Goal: Task Accomplishment & Management: Complete application form

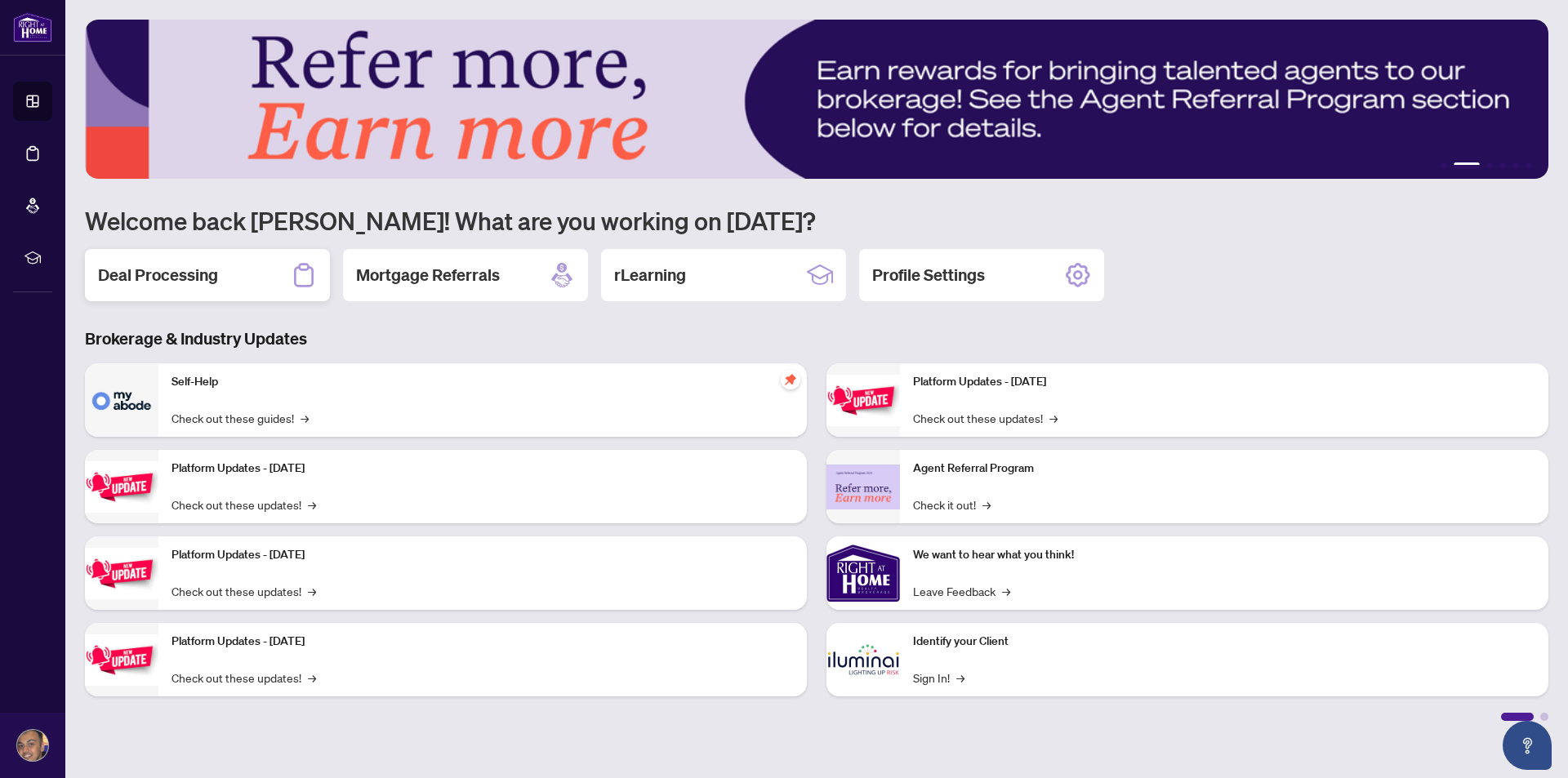
click at [169, 285] on h2 "Deal Processing" at bounding box center [158, 275] width 120 height 22
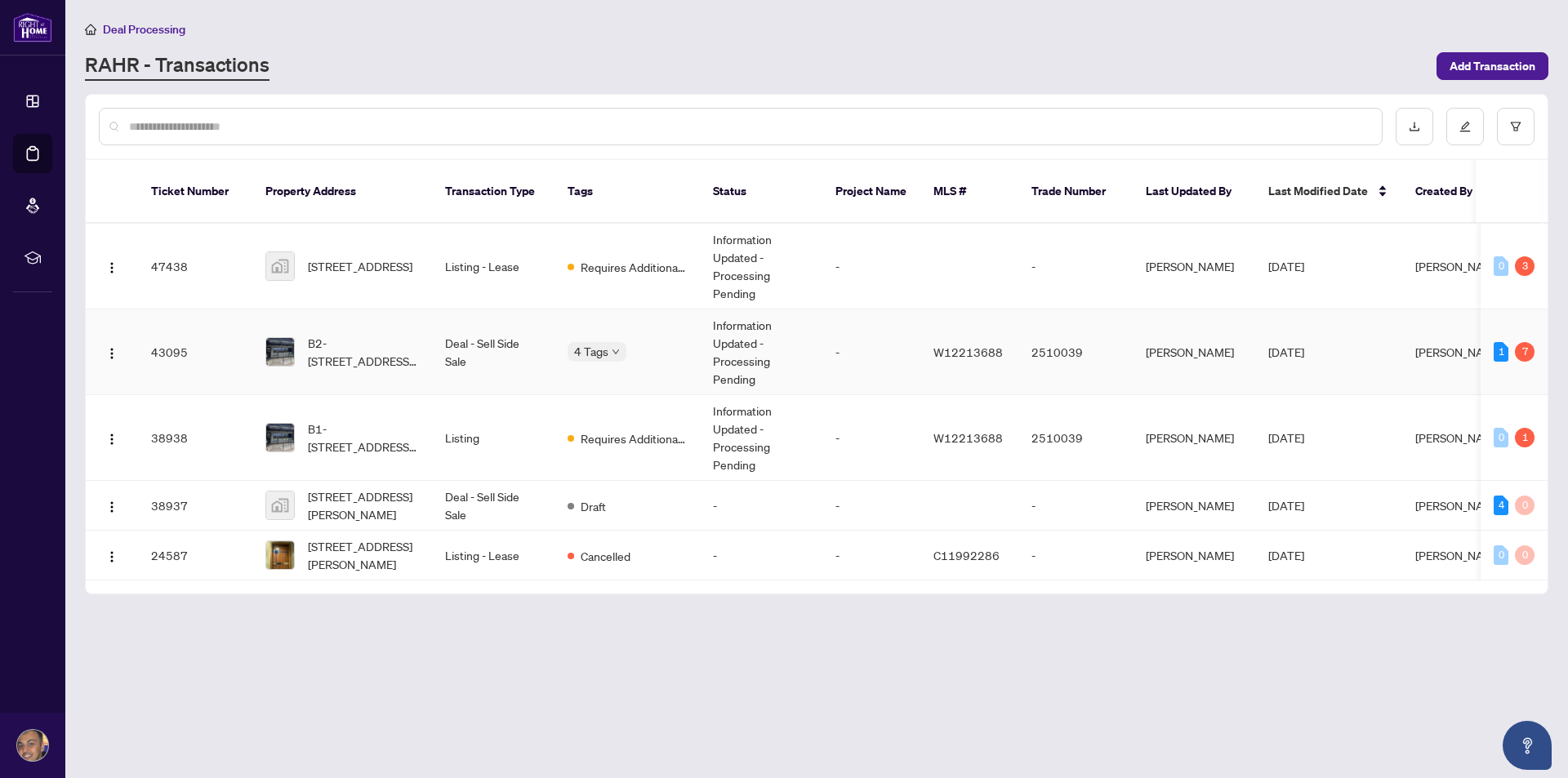
click at [472, 354] on td "Deal - Sell Side Sale" at bounding box center [493, 352] width 122 height 86
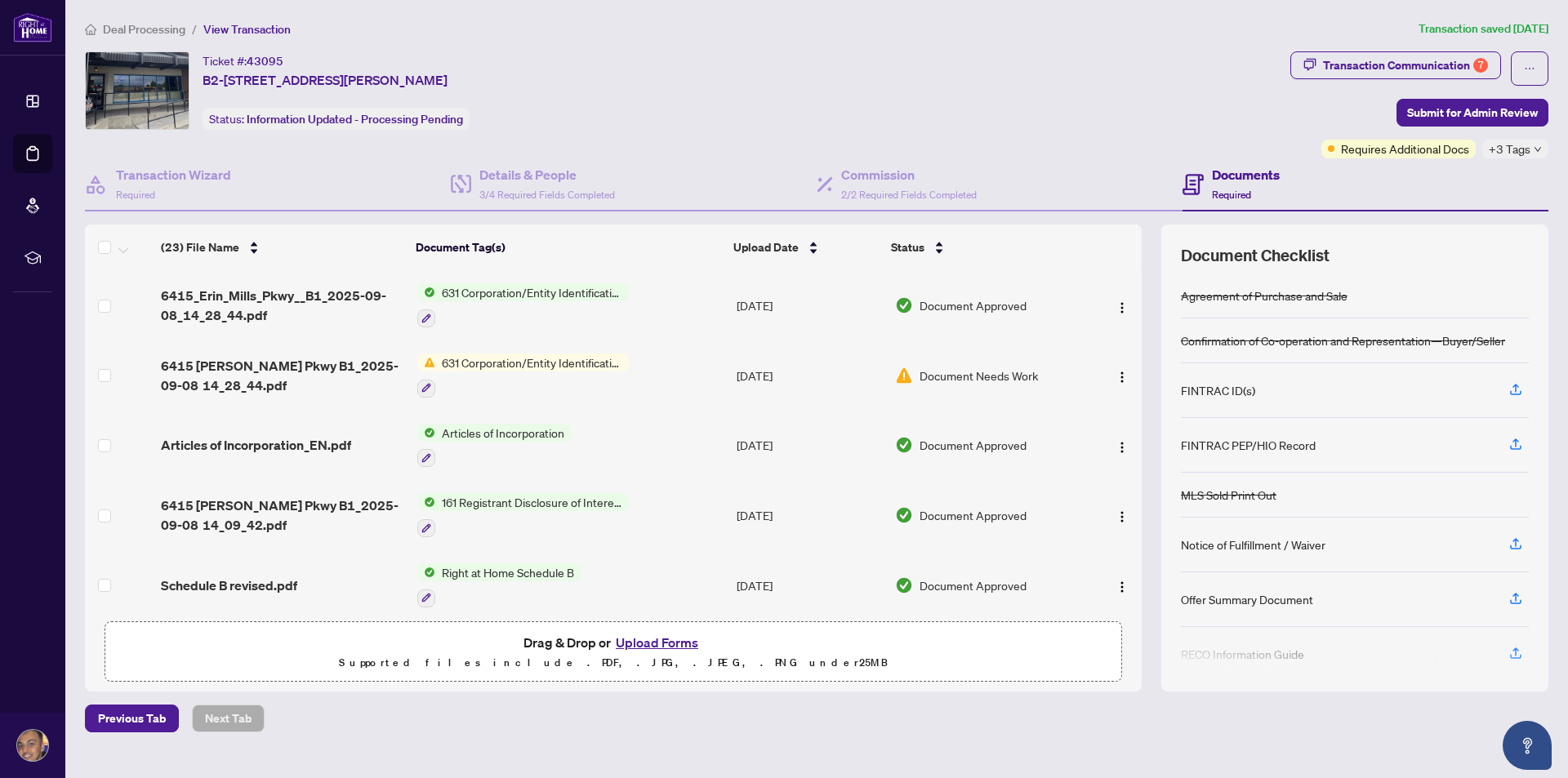
click at [487, 289] on span "631 Corporation/Entity Identification InformationRecord" at bounding box center [531, 291] width 193 height 18
click at [288, 305] on span "6415_Erin_Mills_Pkwy__B1_2025-09-08_14_28_44.pdf" at bounding box center [282, 305] width 243 height 39
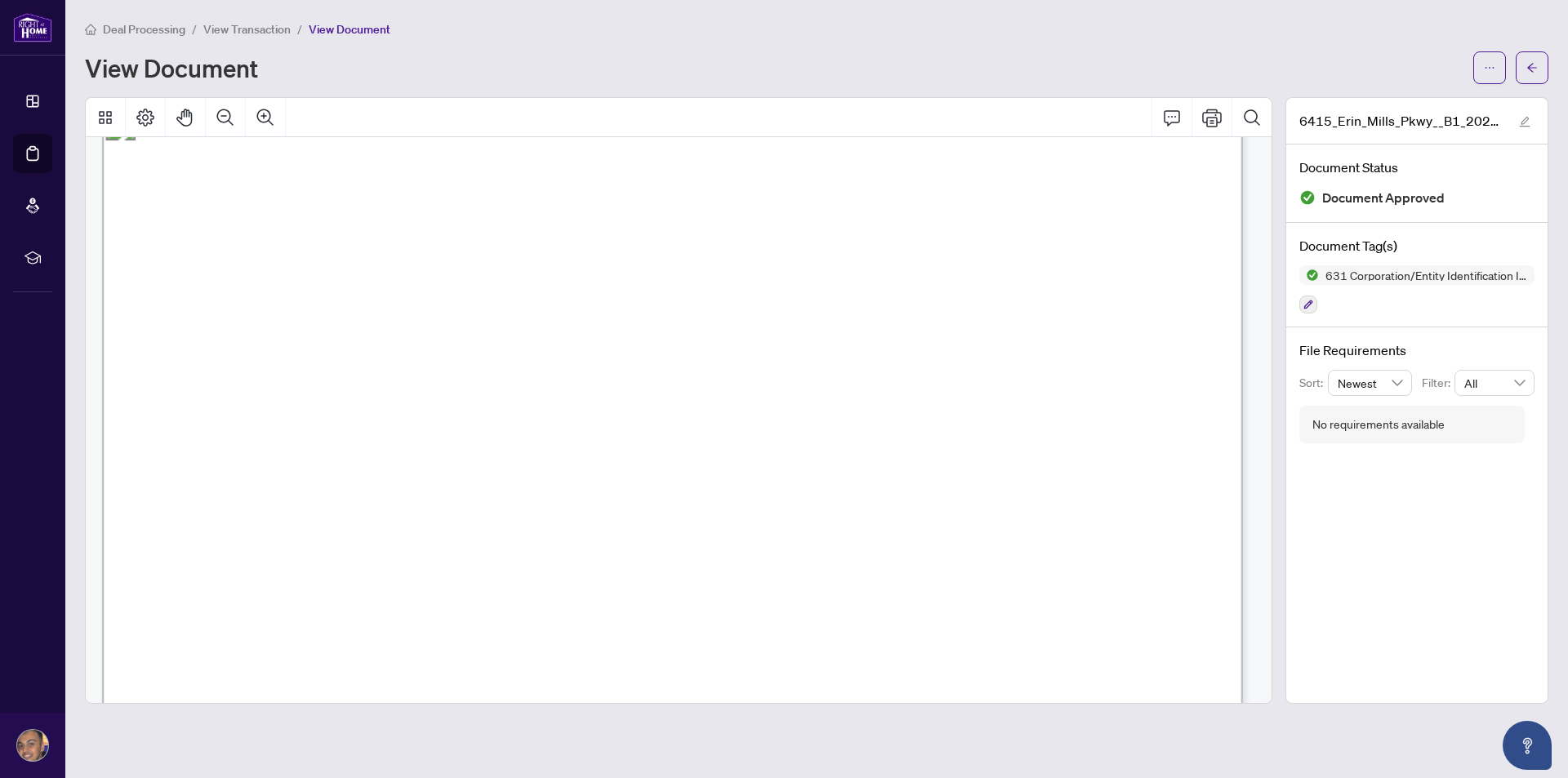
scroll to position [3104, 0]
click at [1010, 114] on div at bounding box center [679, 118] width 1186 height 39
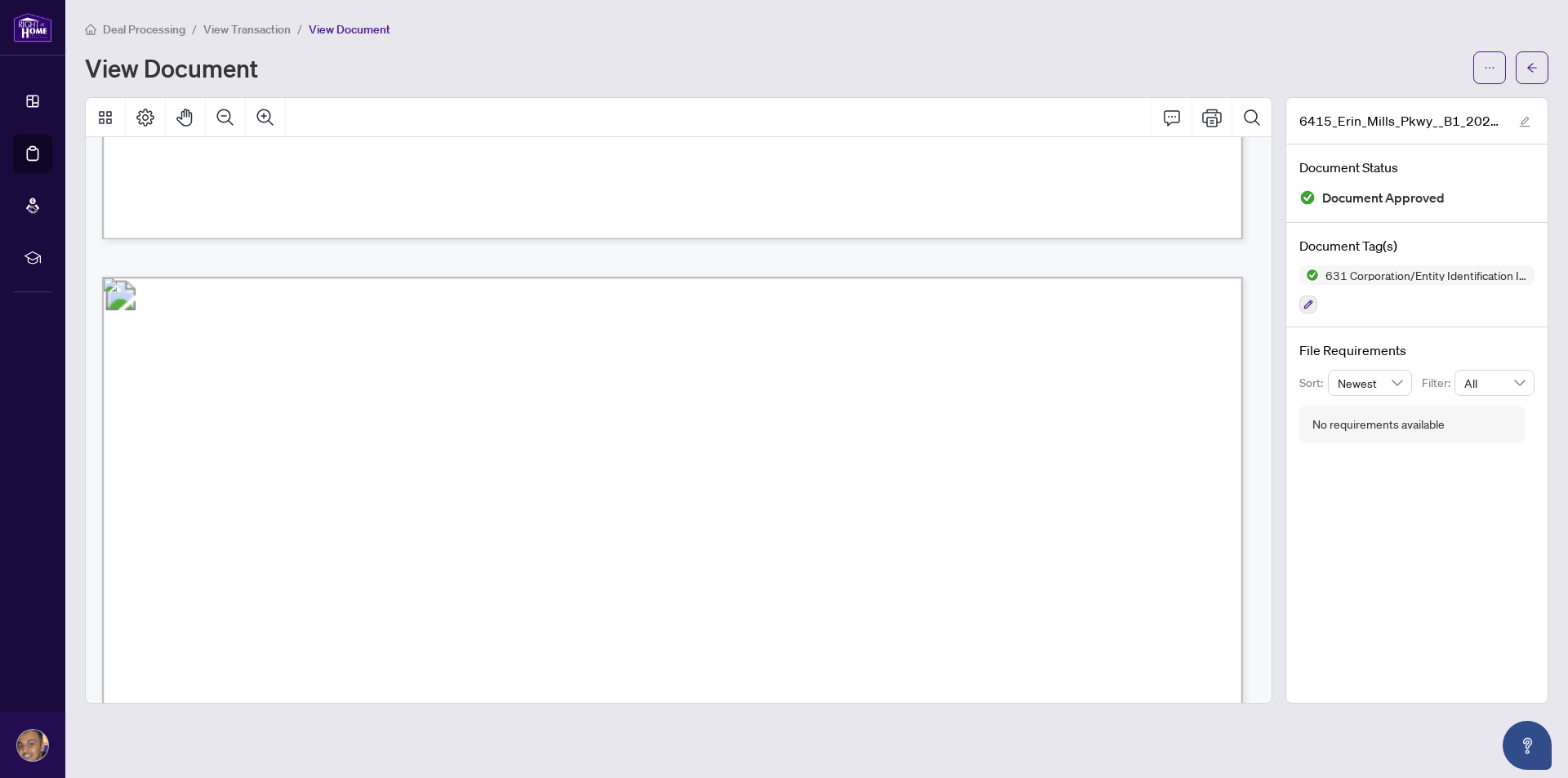
scroll to position [2695, 0]
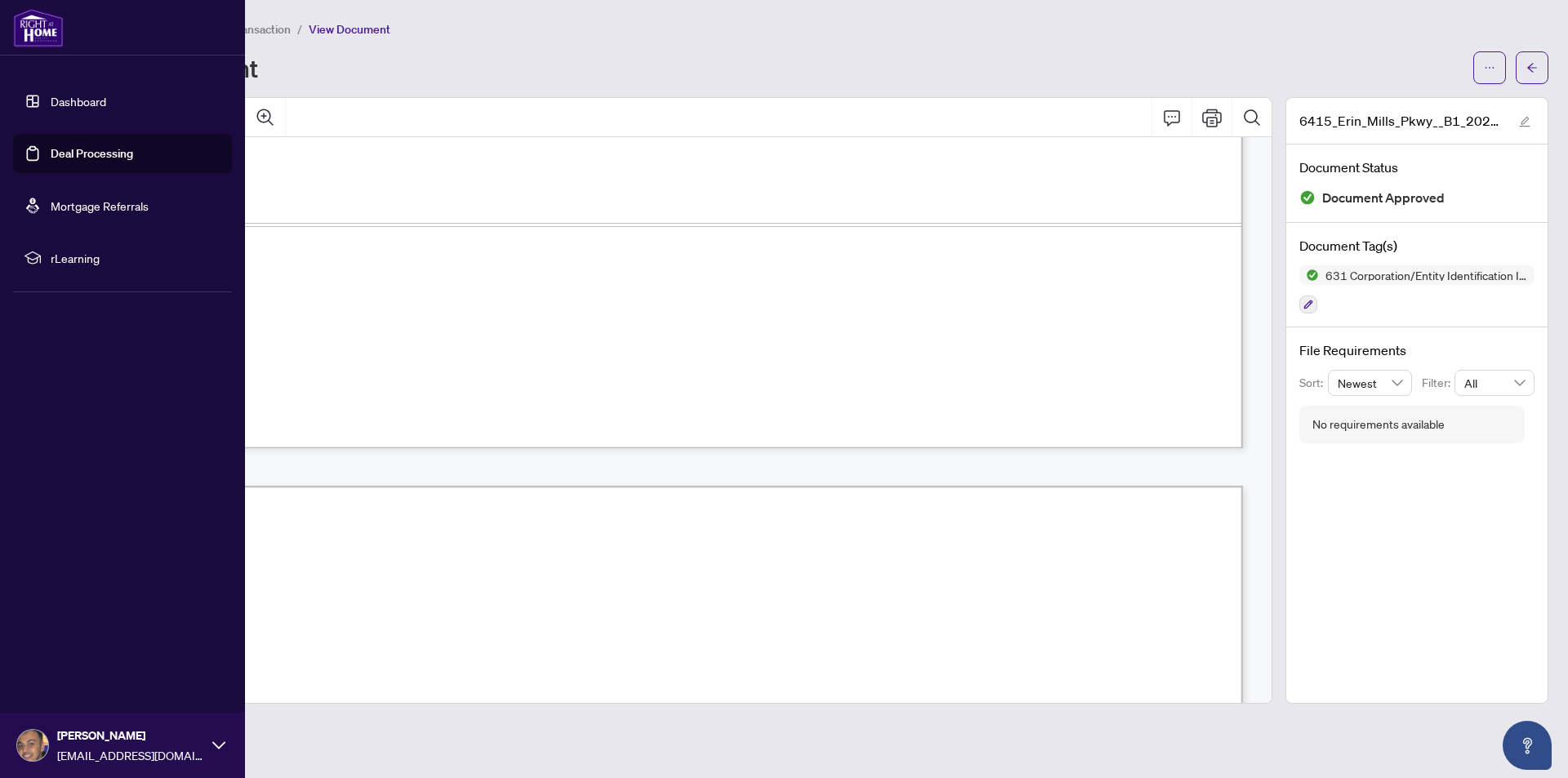
click at [86, 147] on link "Deal Processing" at bounding box center [92, 154] width 82 height 15
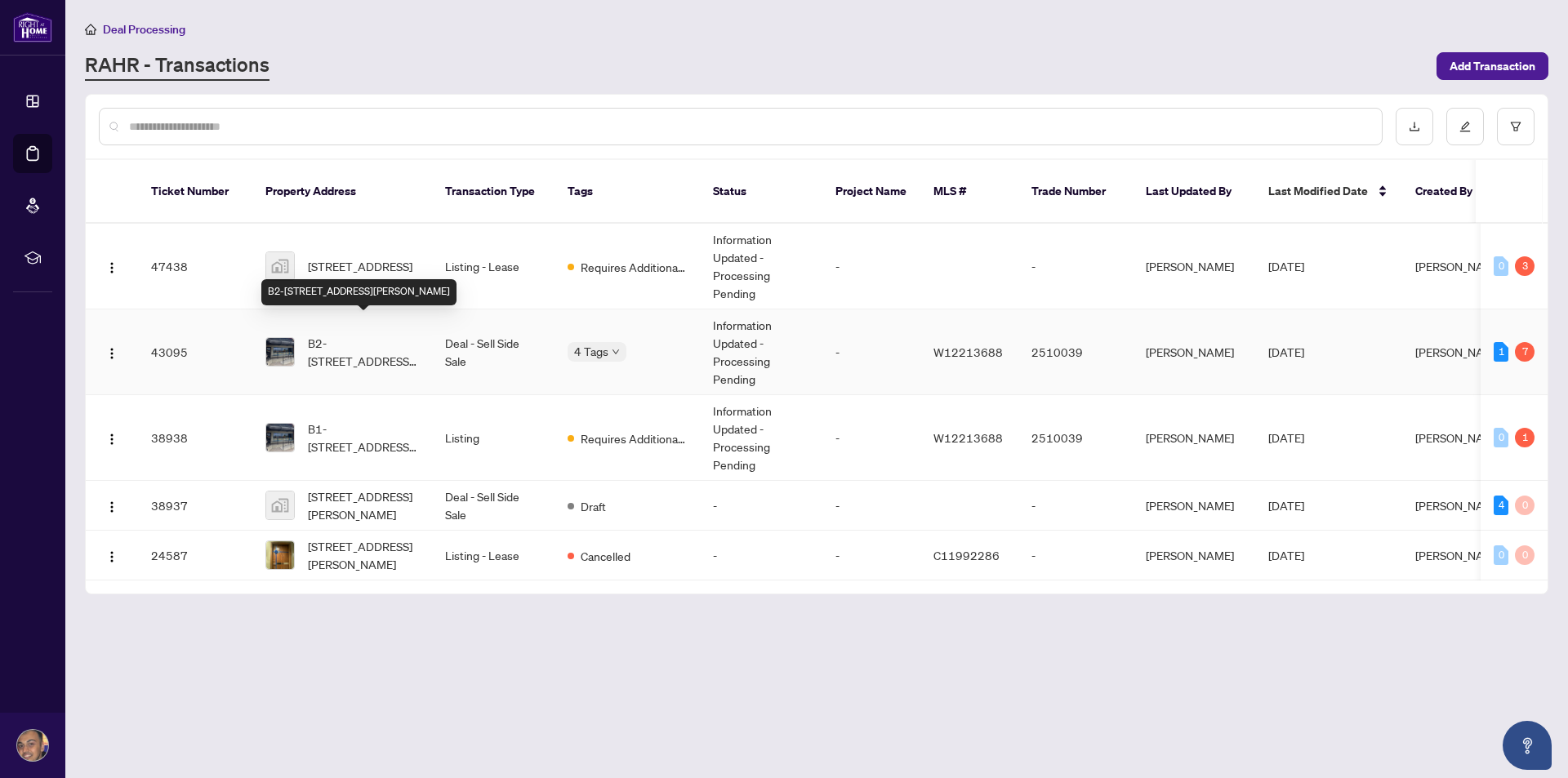
click at [375, 334] on span "B2-[STREET_ADDRESS][PERSON_NAME]" at bounding box center [363, 352] width 111 height 35
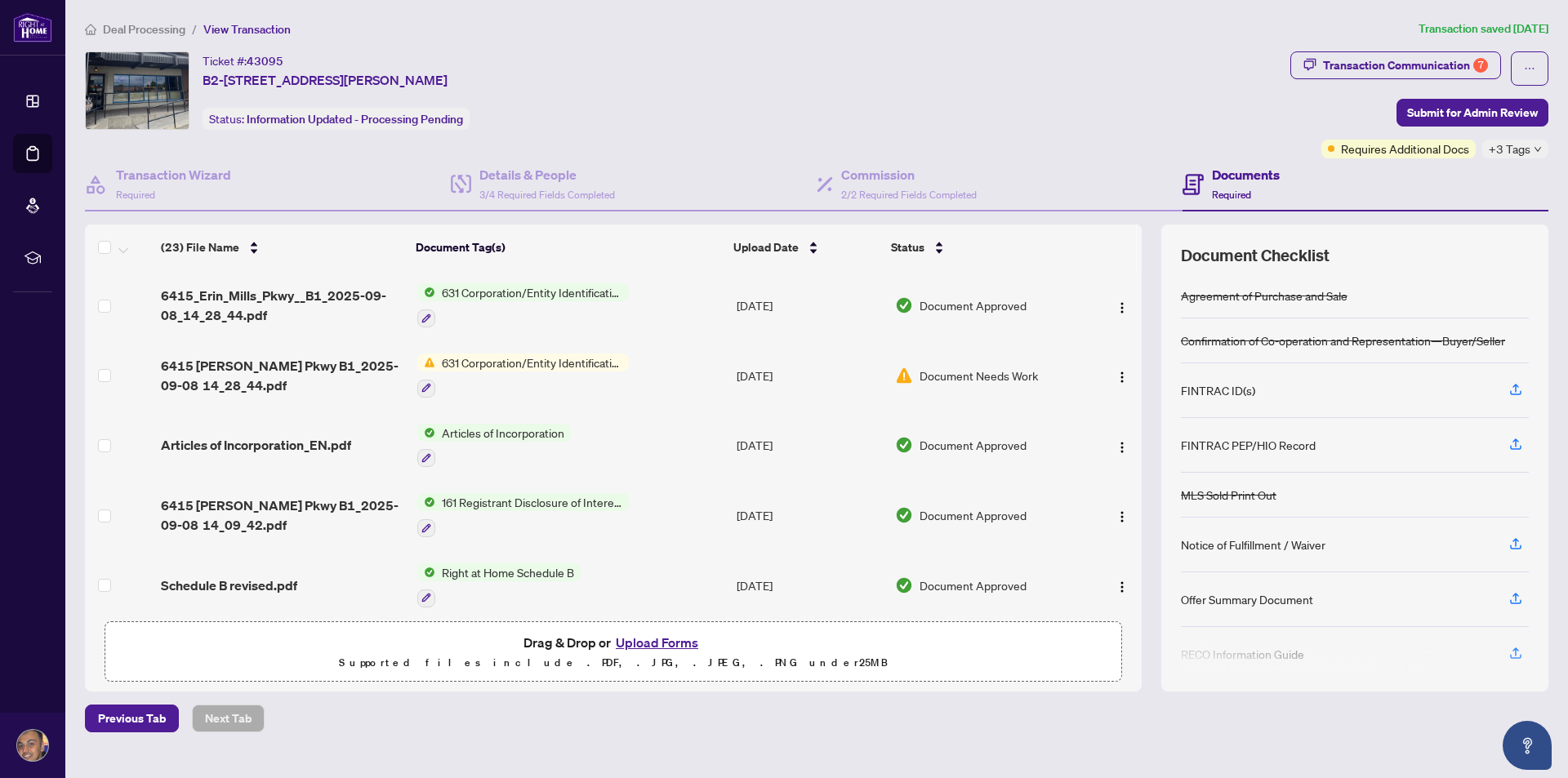
click at [647, 645] on button "Upload Forms" at bounding box center [657, 643] width 92 height 21
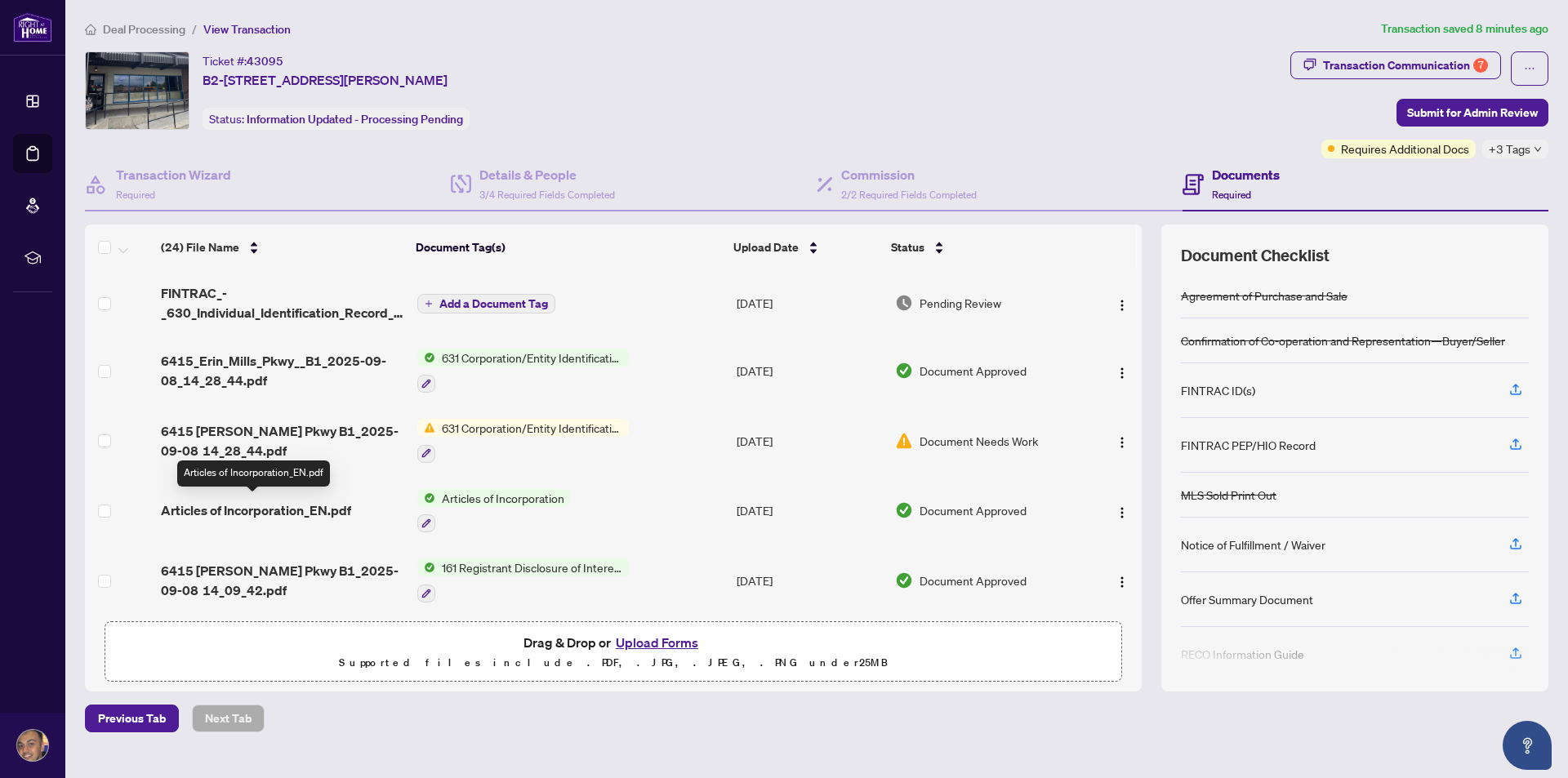
click at [228, 503] on span "Articles of Incorporation_EN.pdf" at bounding box center [256, 510] width 191 height 20
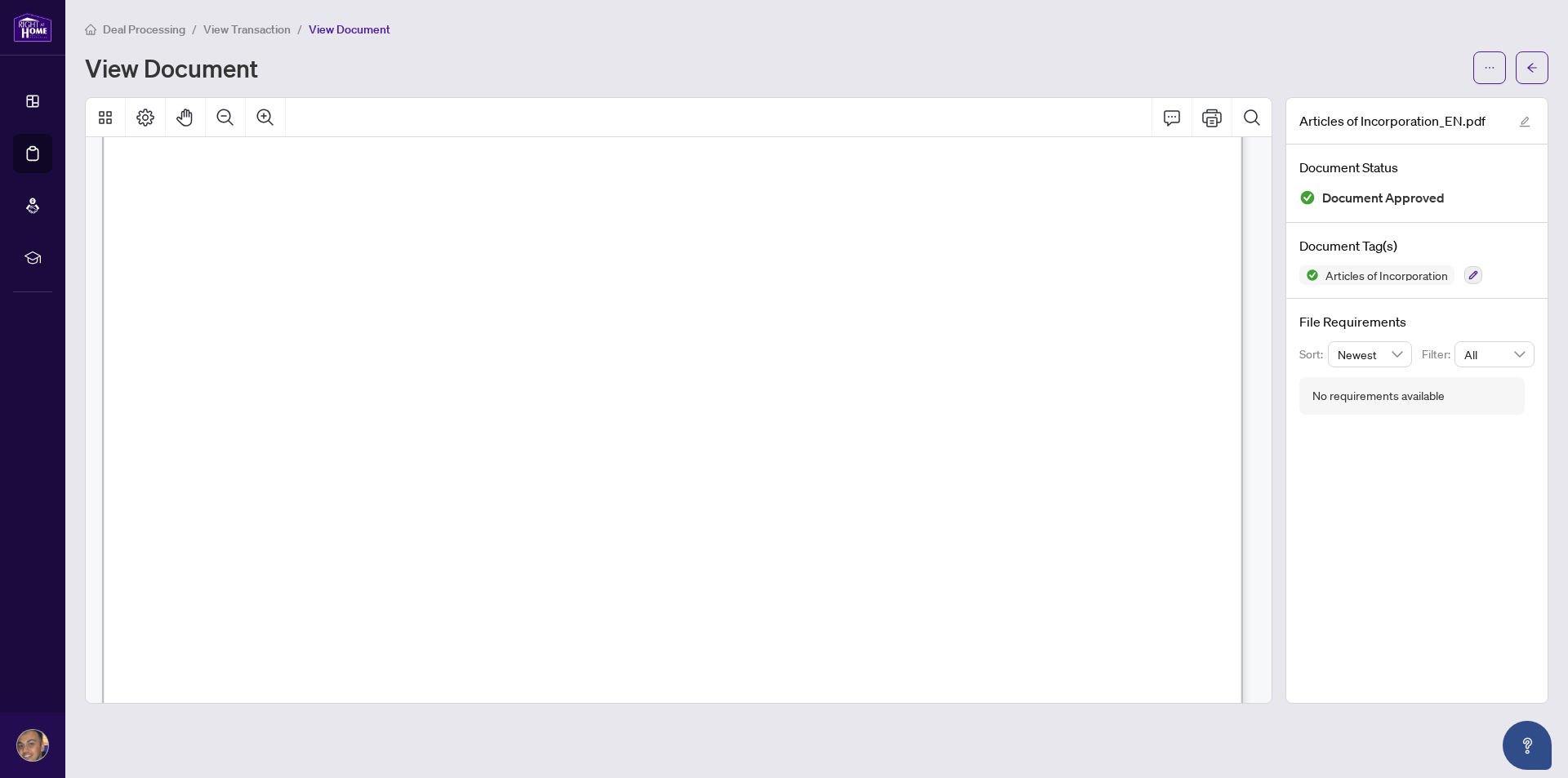
scroll to position [81, 0]
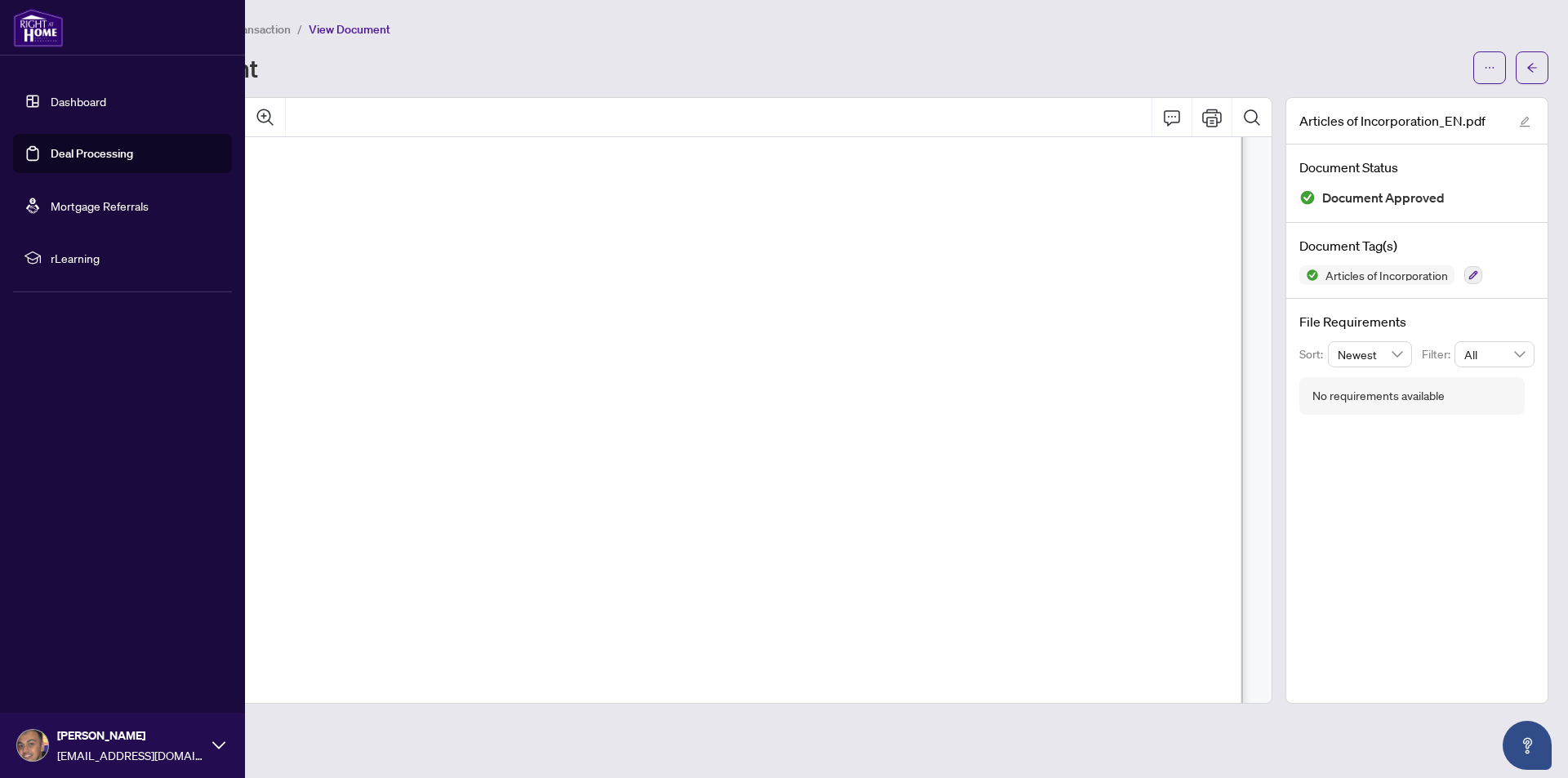
click at [88, 152] on link "Deal Processing" at bounding box center [92, 154] width 82 height 15
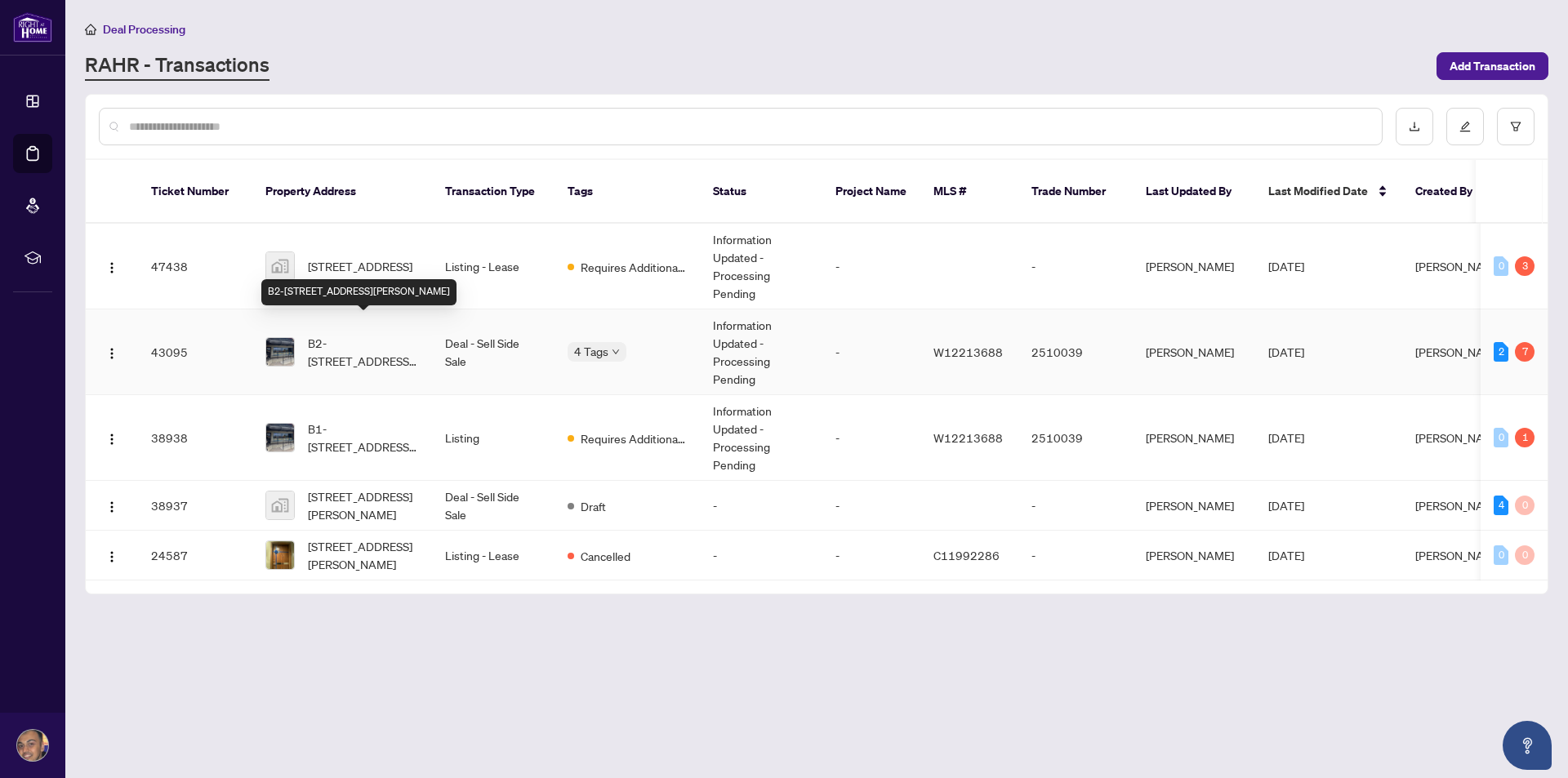
click at [341, 334] on span "B2-[STREET_ADDRESS][PERSON_NAME]" at bounding box center [363, 352] width 111 height 35
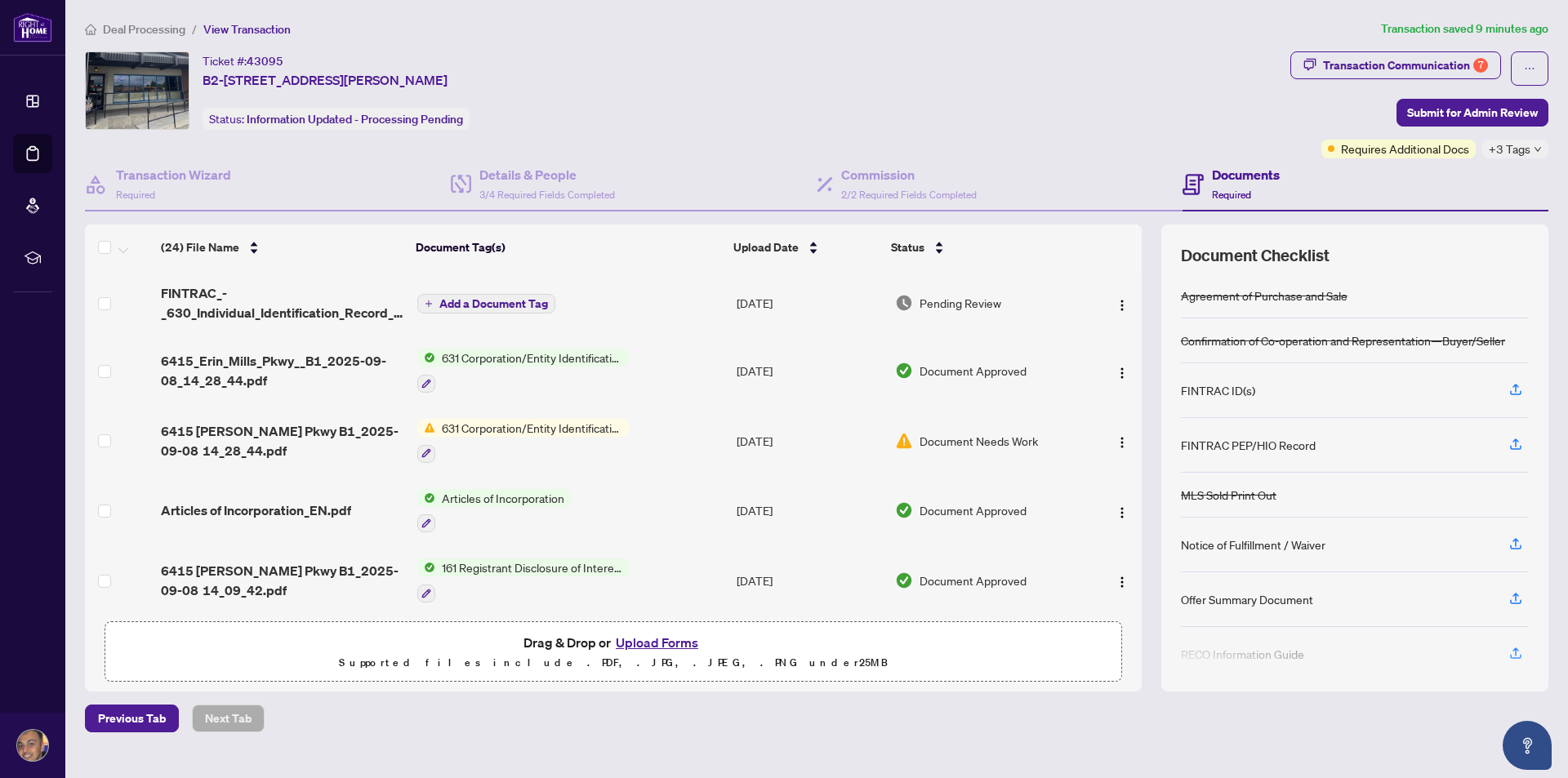
click at [655, 640] on button "Upload Forms" at bounding box center [657, 643] width 92 height 21
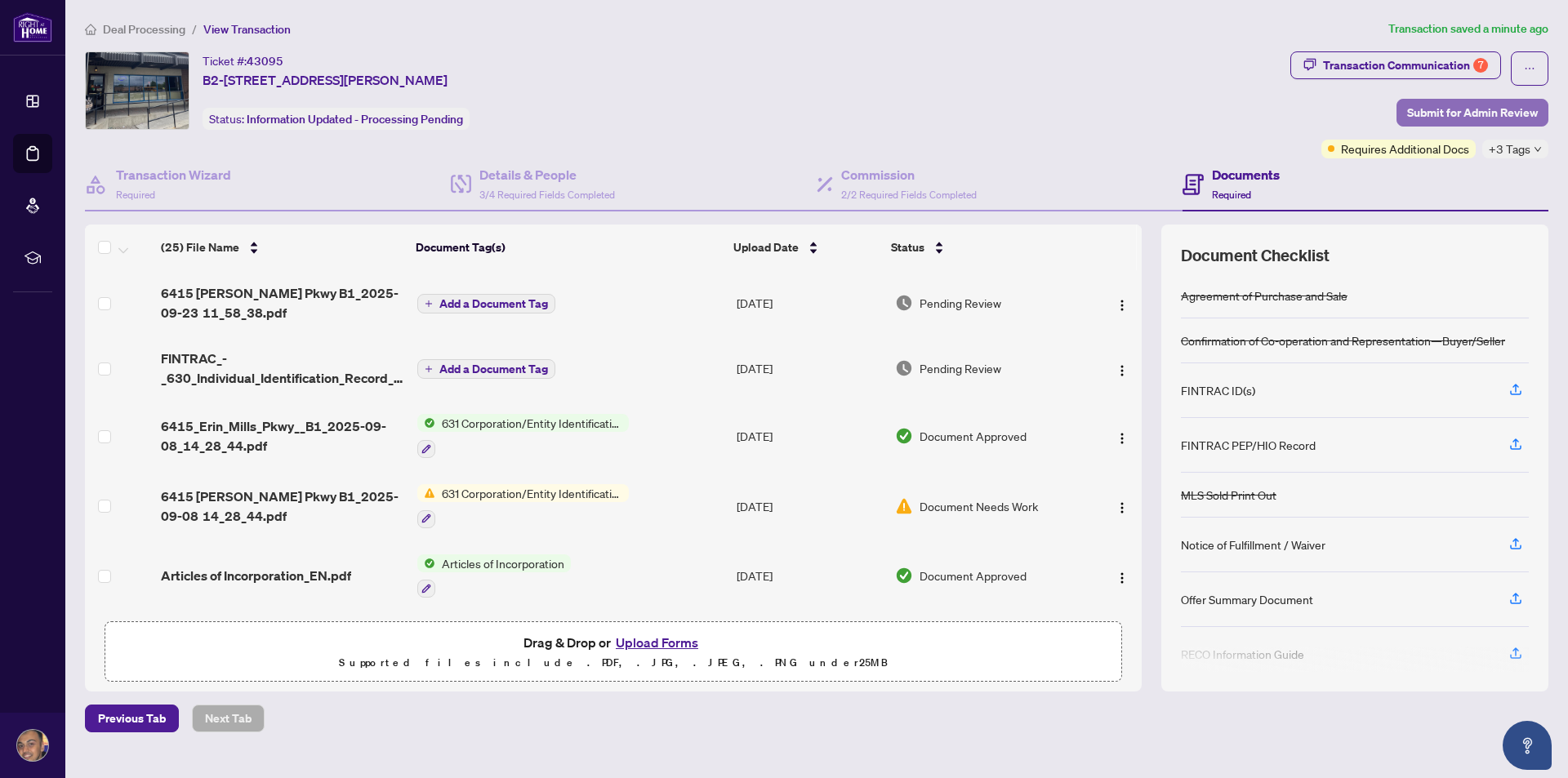
click at [1490, 119] on span "Submit for Admin Review" at bounding box center [1473, 113] width 131 height 26
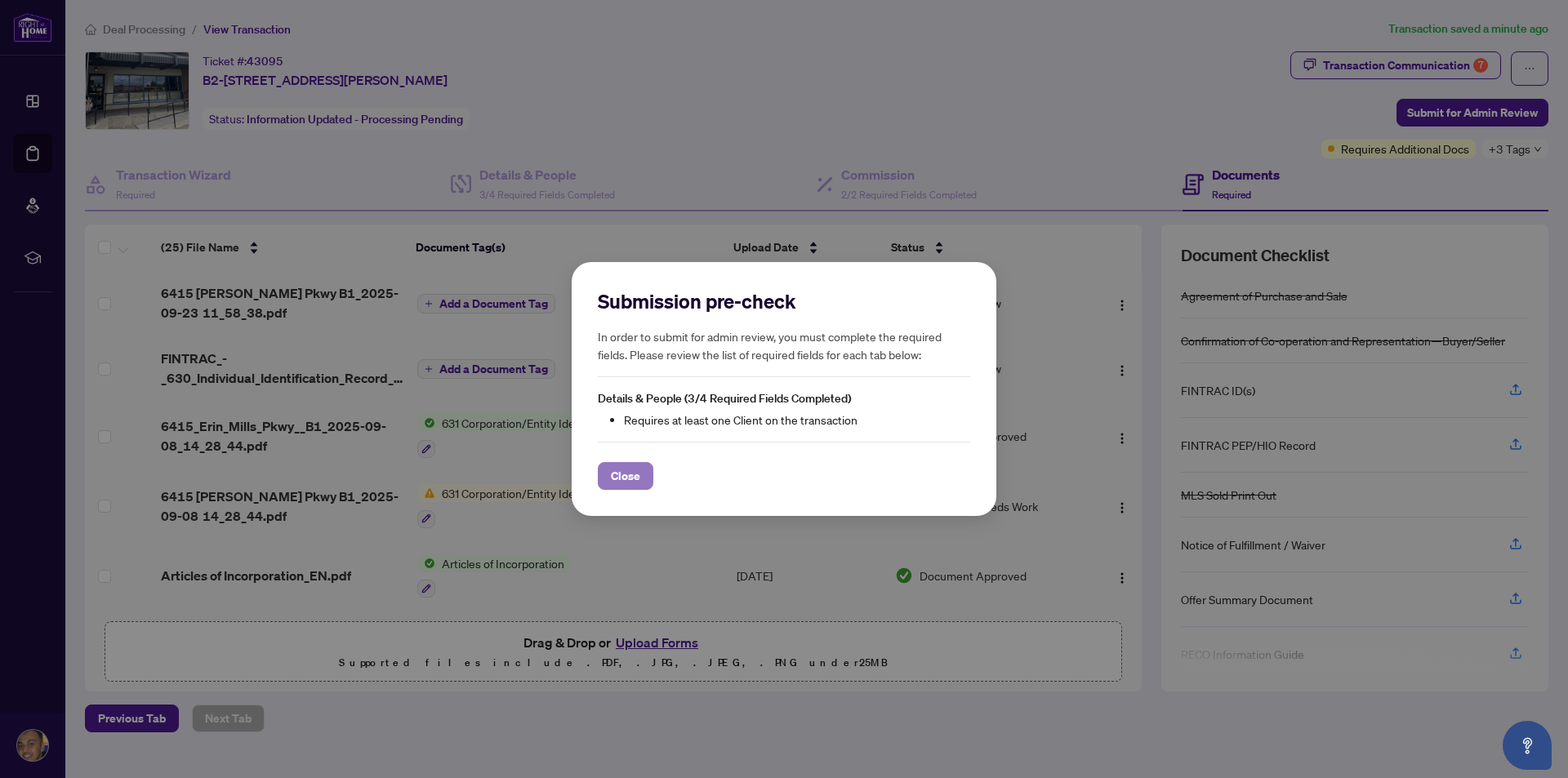
click at [630, 475] on span "Close" at bounding box center [625, 476] width 29 height 26
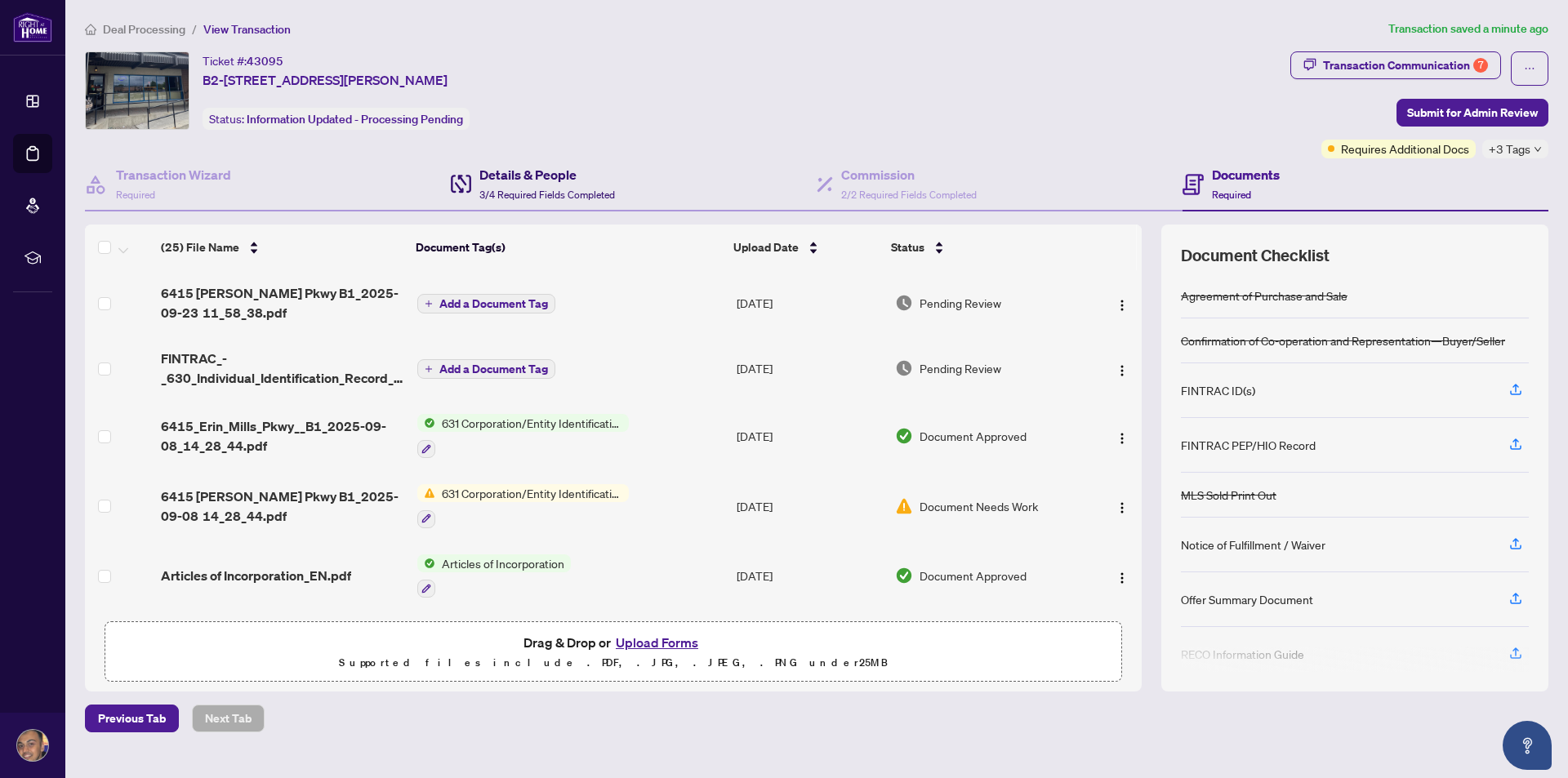
click at [530, 180] on h4 "Details & People" at bounding box center [546, 175] width 135 height 20
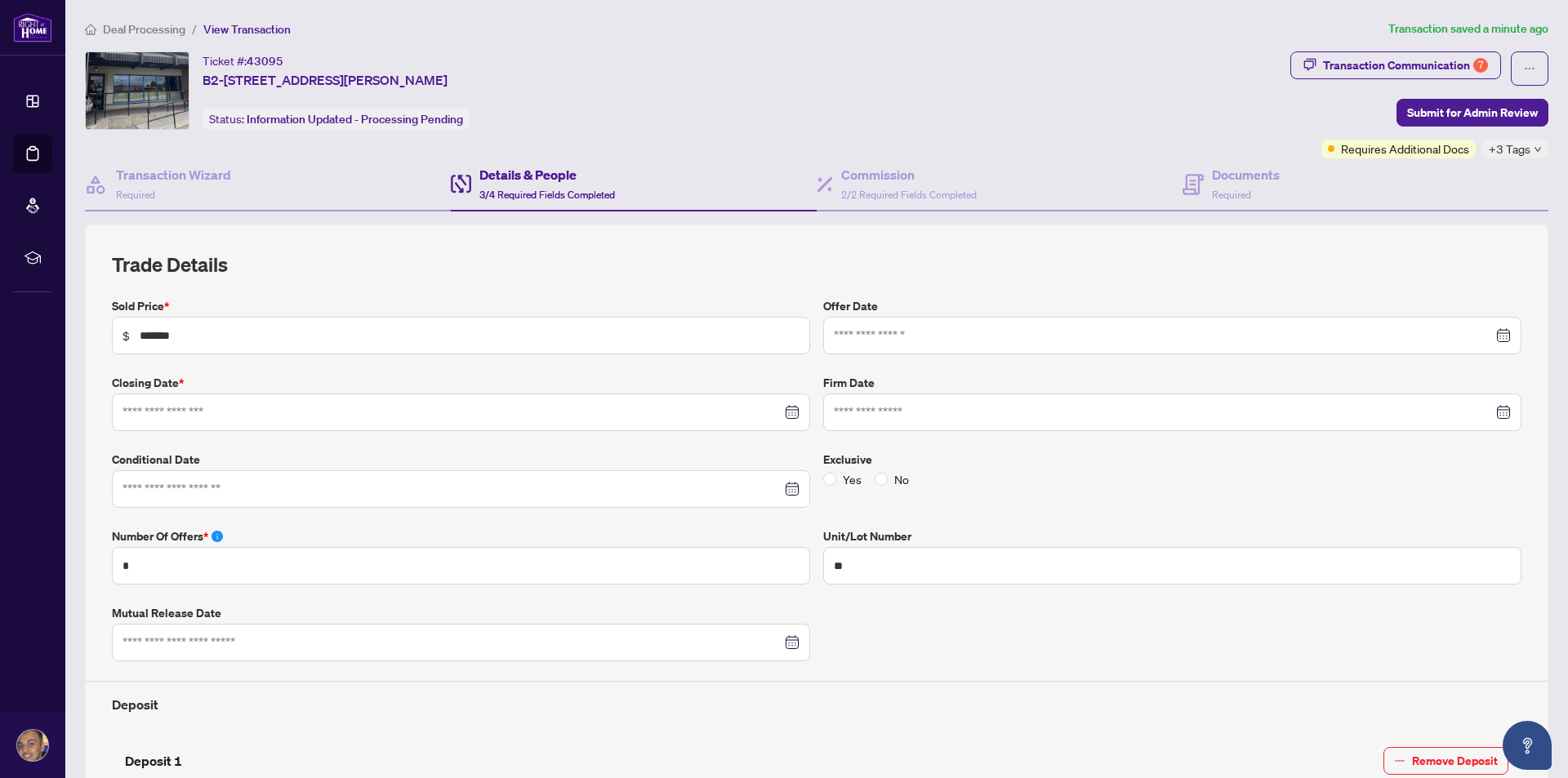
type input "**********"
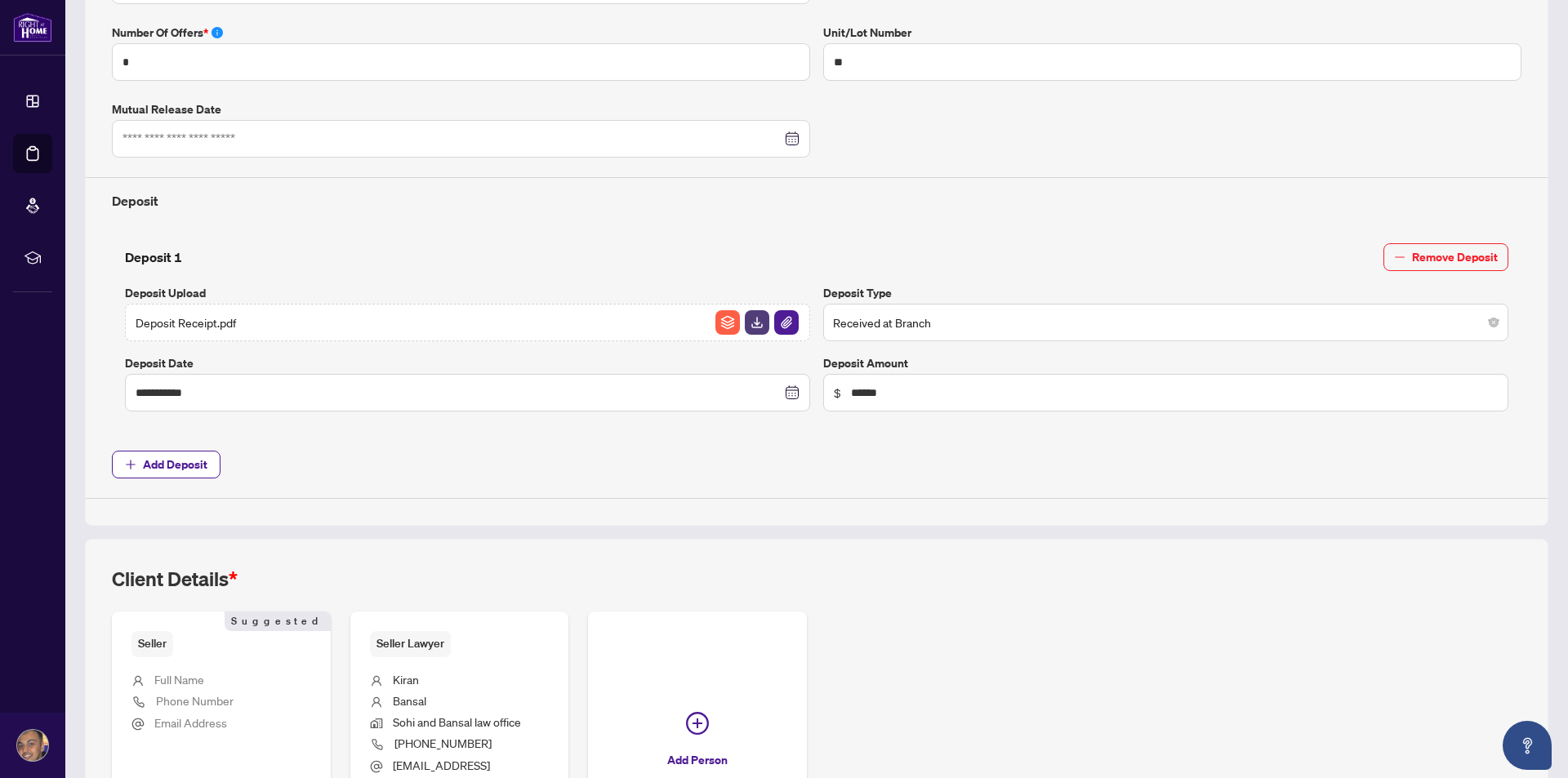
scroll to position [669, 0]
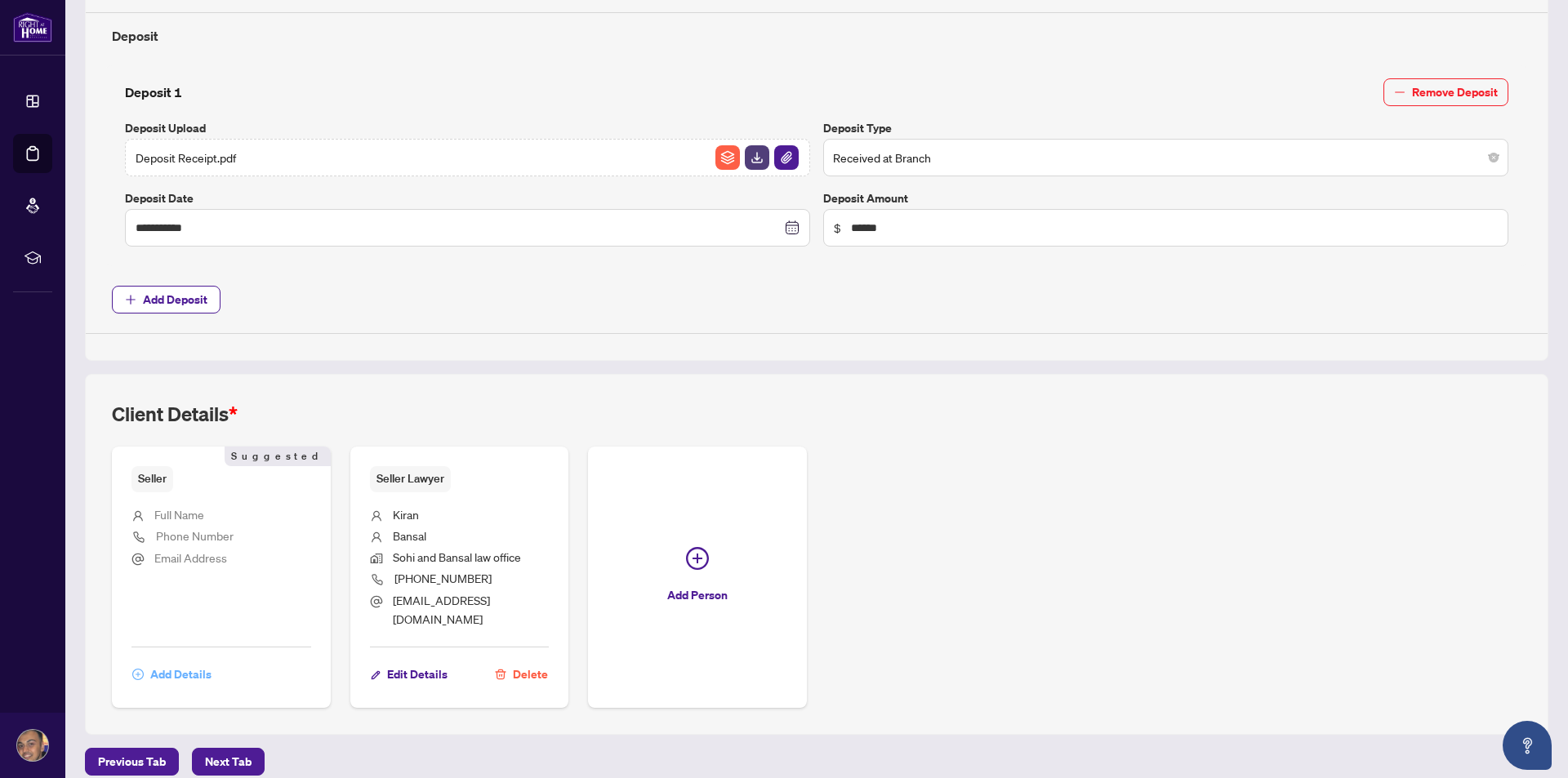
click at [163, 661] on span "Add Details" at bounding box center [181, 674] width 62 height 26
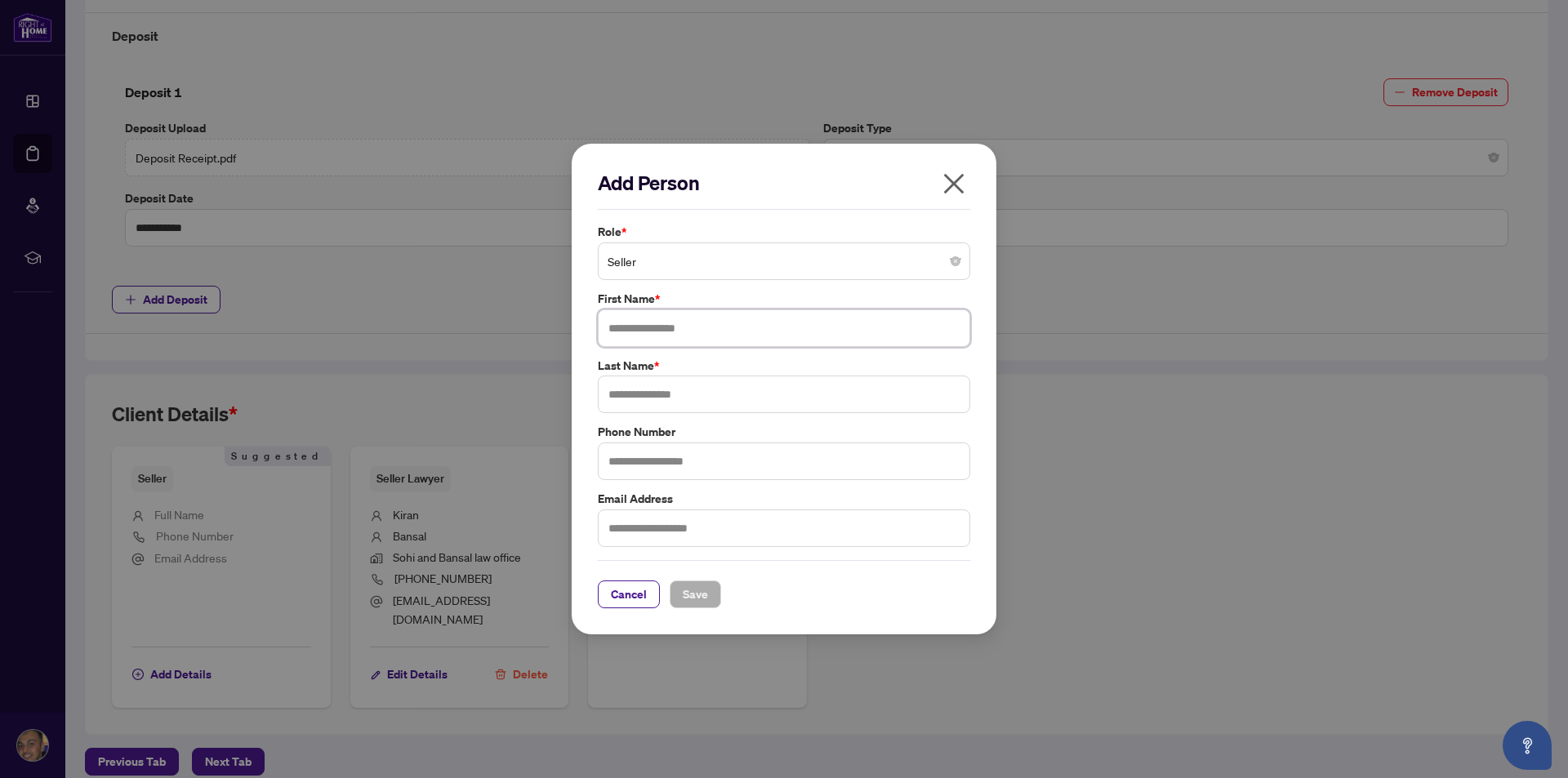
click at [660, 322] on input "text" at bounding box center [784, 328] width 373 height 37
drag, startPoint x: 663, startPoint y: 326, endPoint x: 634, endPoint y: 318, distance: 30.1
click at [634, 318] on input "**********" at bounding box center [784, 328] width 373 height 37
type input "******"
click at [629, 398] on input "text" at bounding box center [784, 394] width 373 height 37
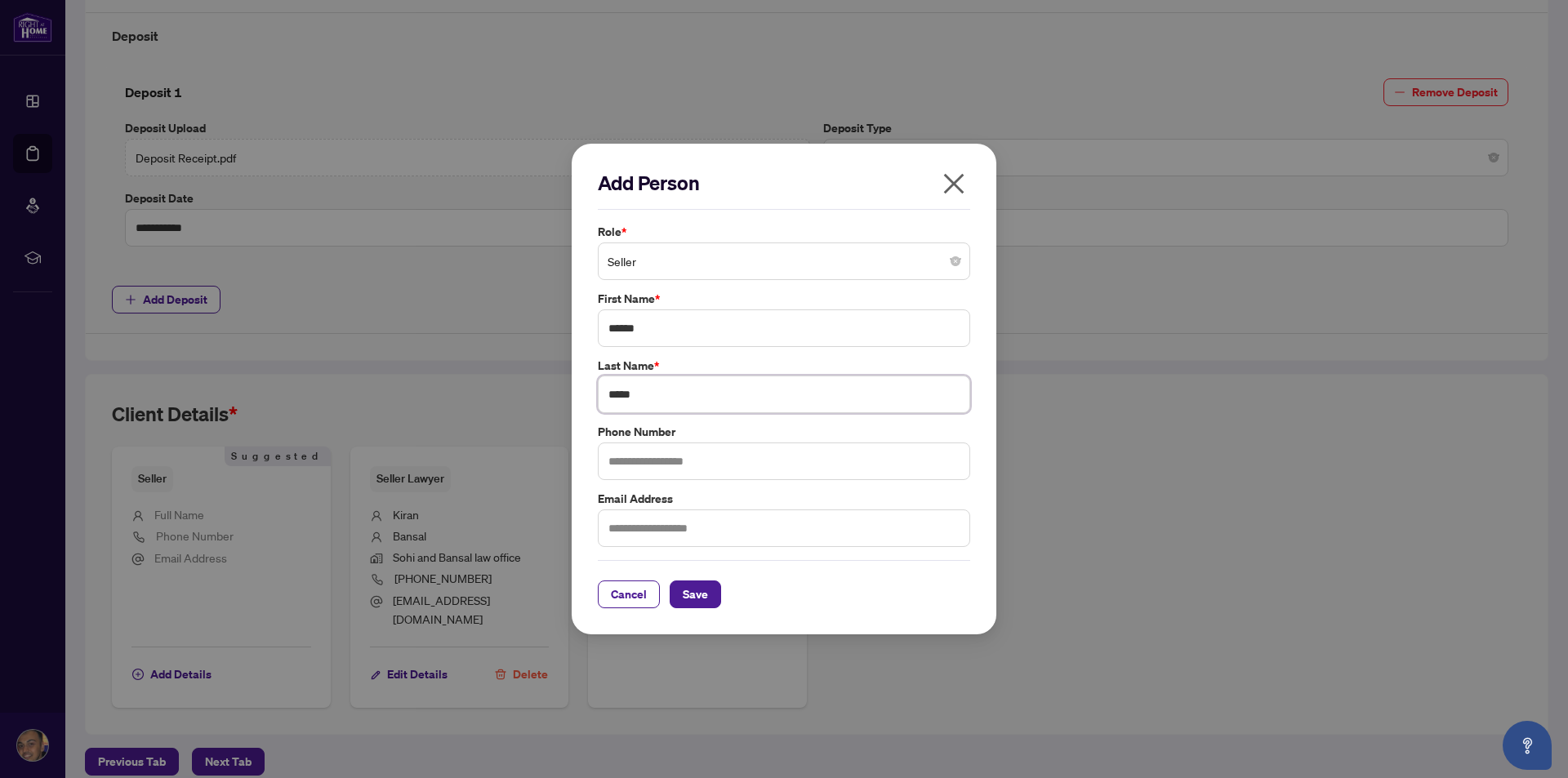
type input "*****"
click at [635, 465] on input "text" at bounding box center [784, 461] width 373 height 37
click at [577, 556] on div "Add Person Role * Seller First Name * ****** Last Name * ***** Phone Number Ema…" at bounding box center [784, 389] width 425 height 491
click at [692, 591] on span "Save" at bounding box center [695, 595] width 25 height 26
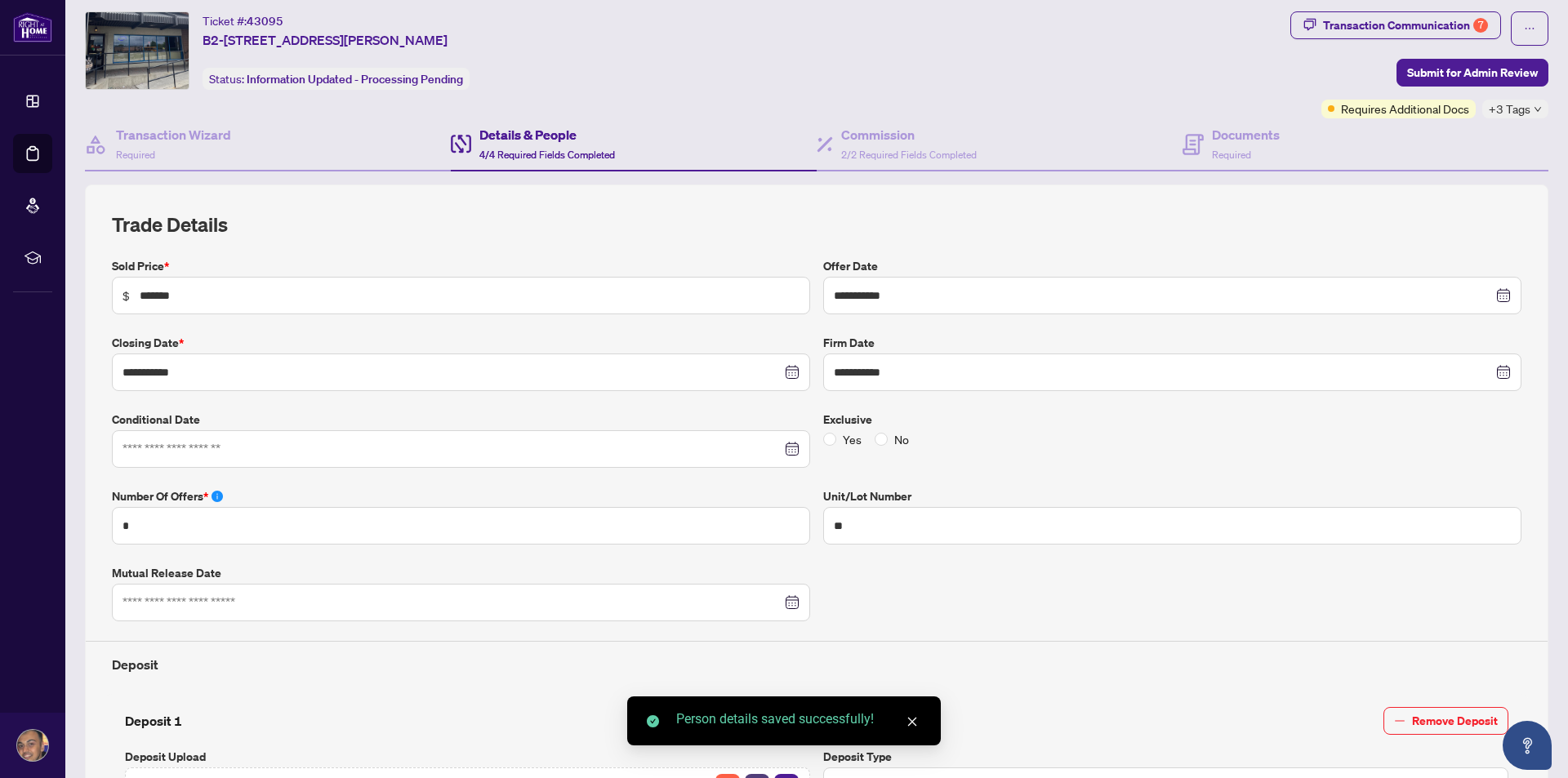
scroll to position [0, 0]
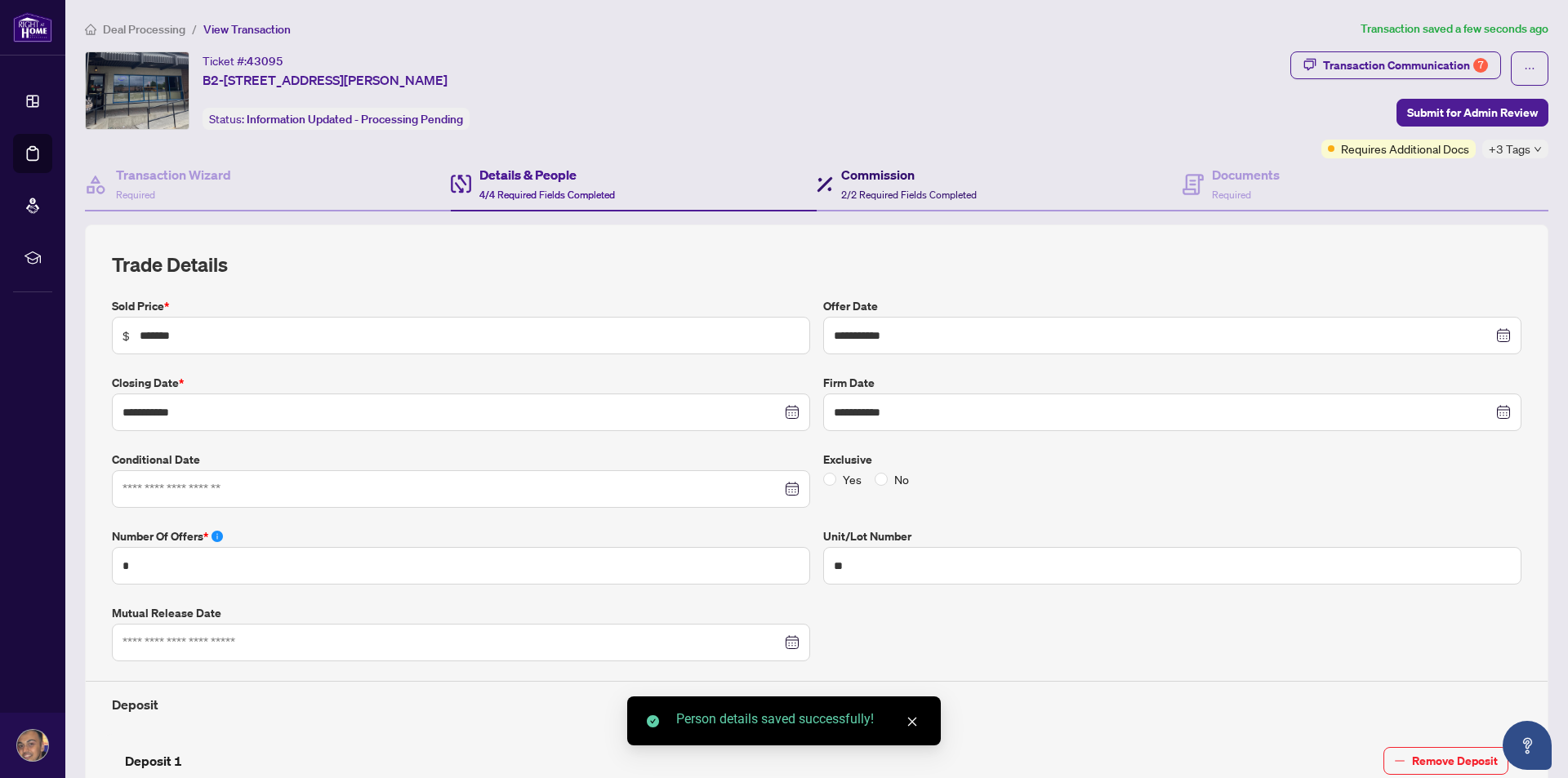
click at [946, 195] on span "2/2 Required Fields Completed" at bounding box center [909, 194] width 135 height 12
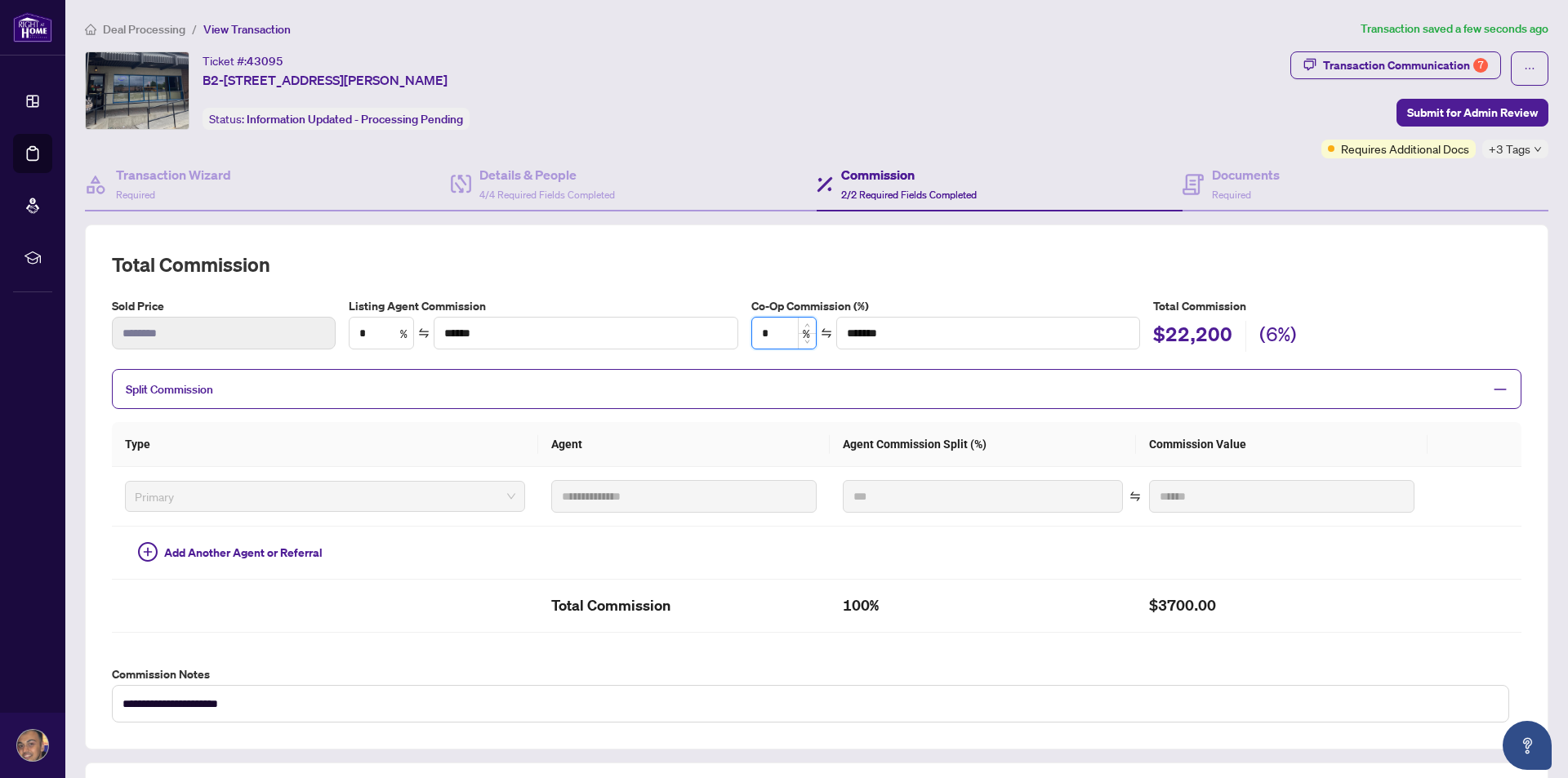
drag, startPoint x: 773, startPoint y: 327, endPoint x: 754, endPoint y: 329, distance: 19.1
click at [754, 329] on input "*" at bounding box center [784, 332] width 64 height 31
type input "*"
type input "*******"
type input "*"
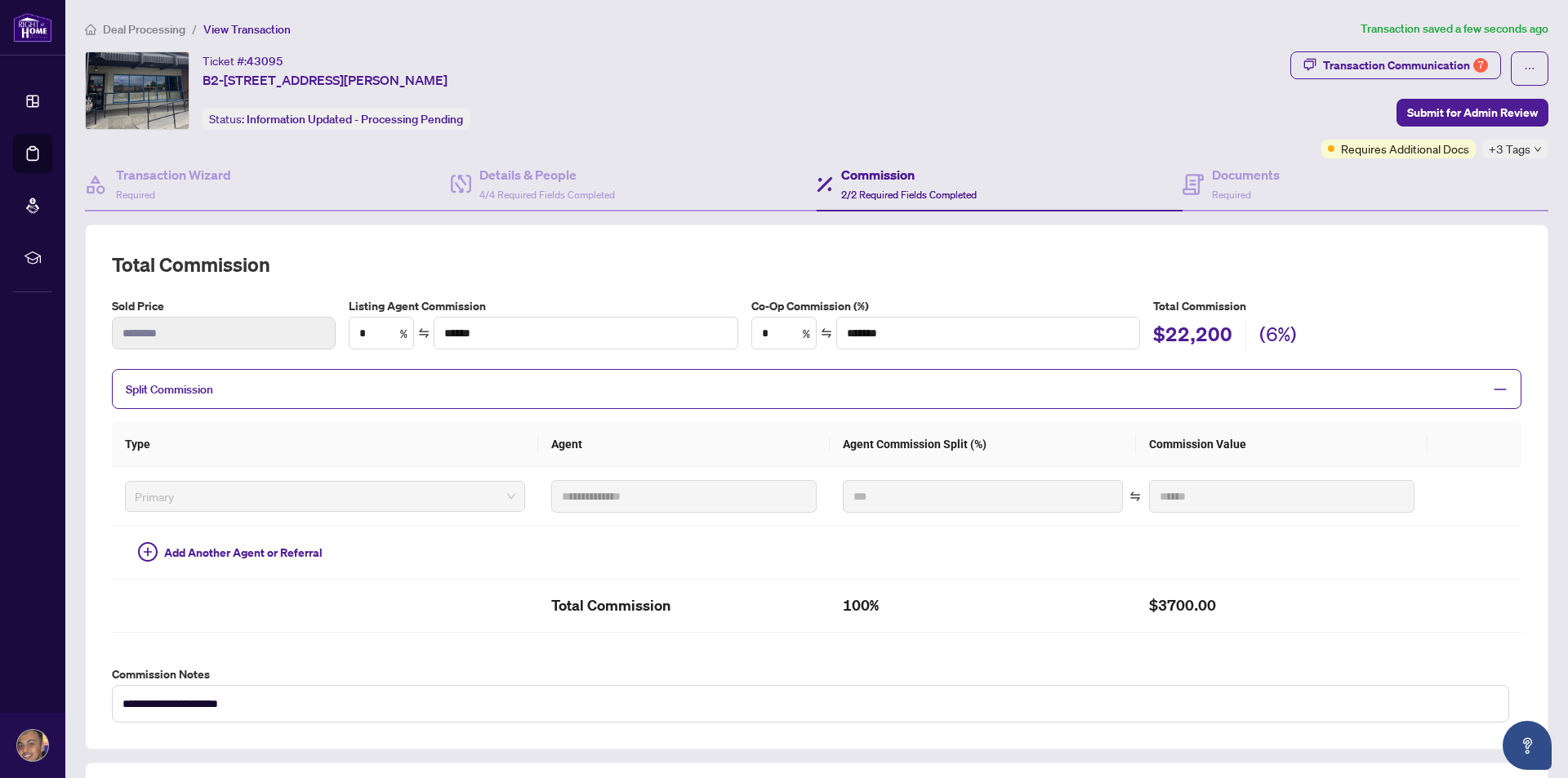
click at [760, 350] on div "Co-Op Commission (%) * % *******" at bounding box center [945, 324] width 403 height 55
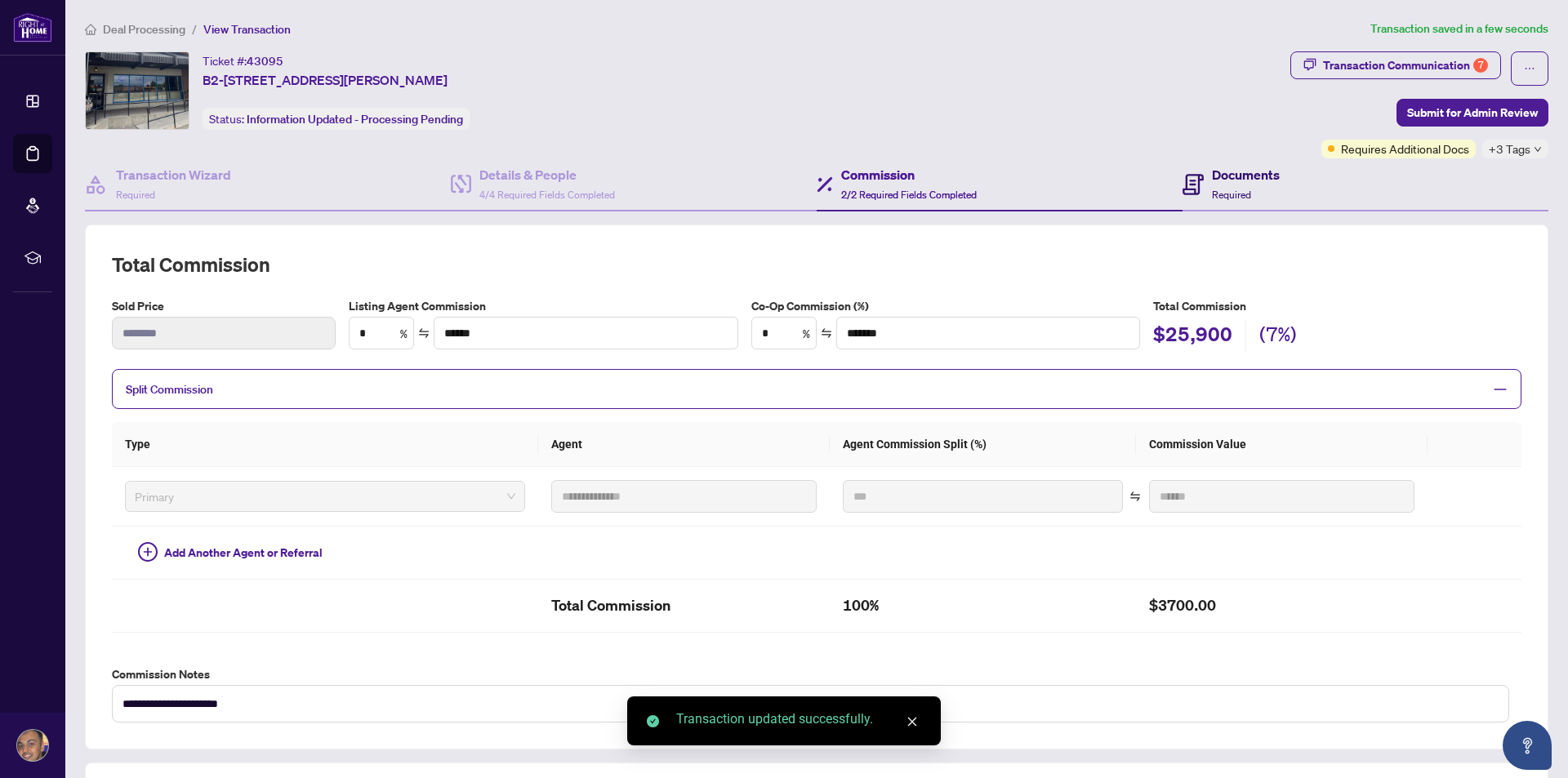
click at [1218, 185] on div "Documents Required" at bounding box center [1246, 184] width 68 height 38
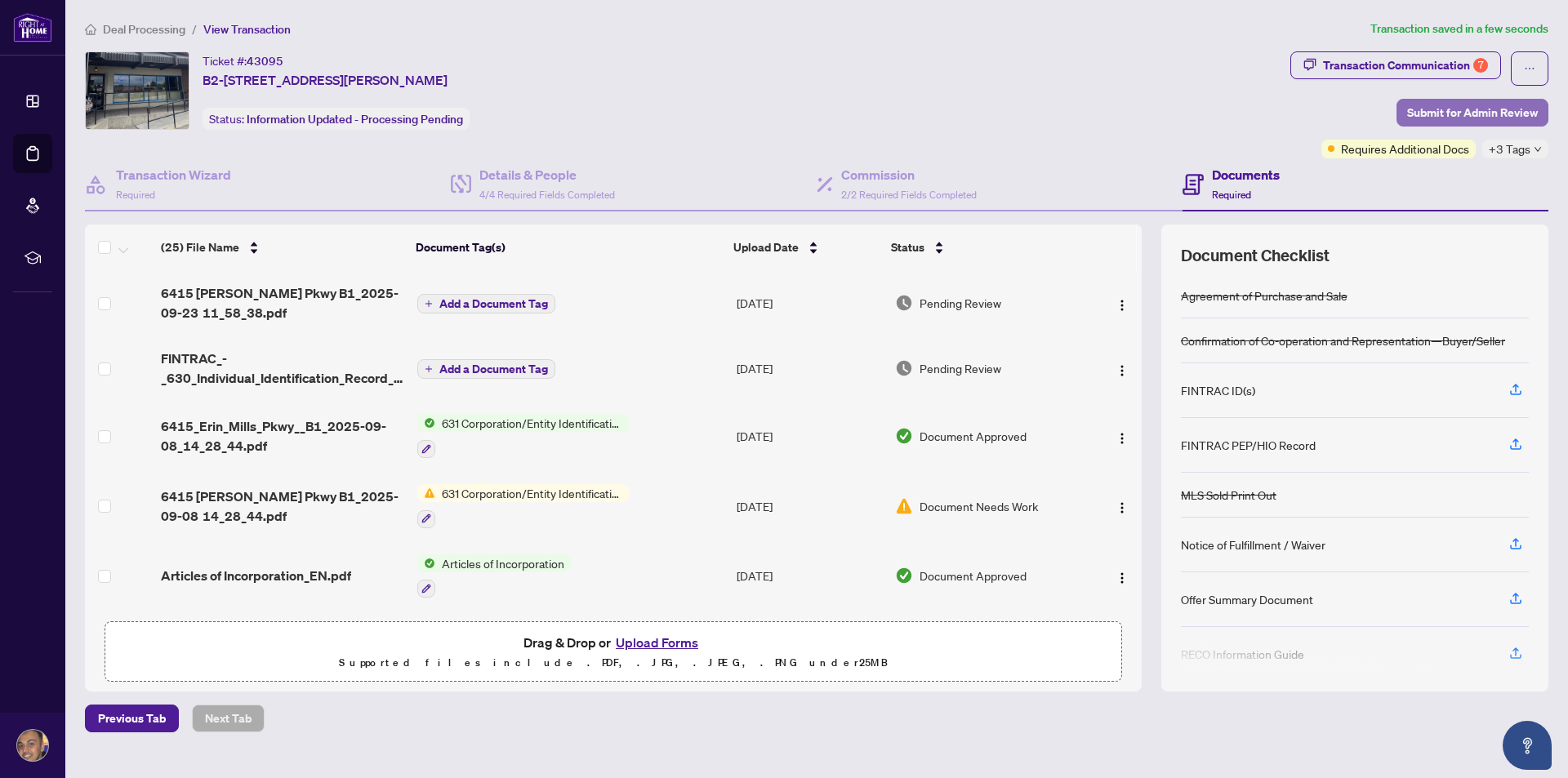
click at [1476, 103] on span "Submit for Admin Review" at bounding box center [1473, 113] width 131 height 26
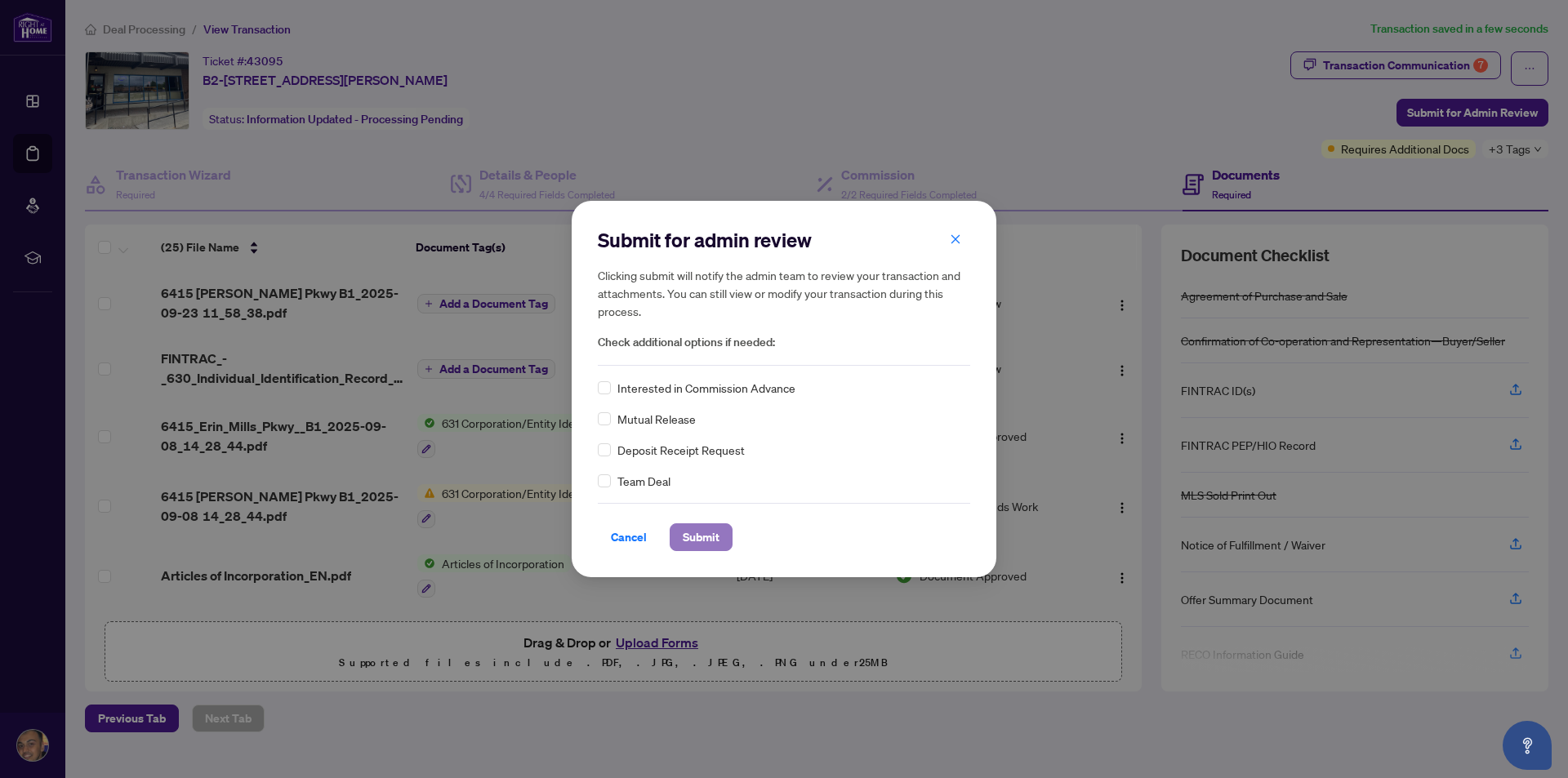
click at [702, 542] on span "Submit" at bounding box center [700, 537] width 36 height 26
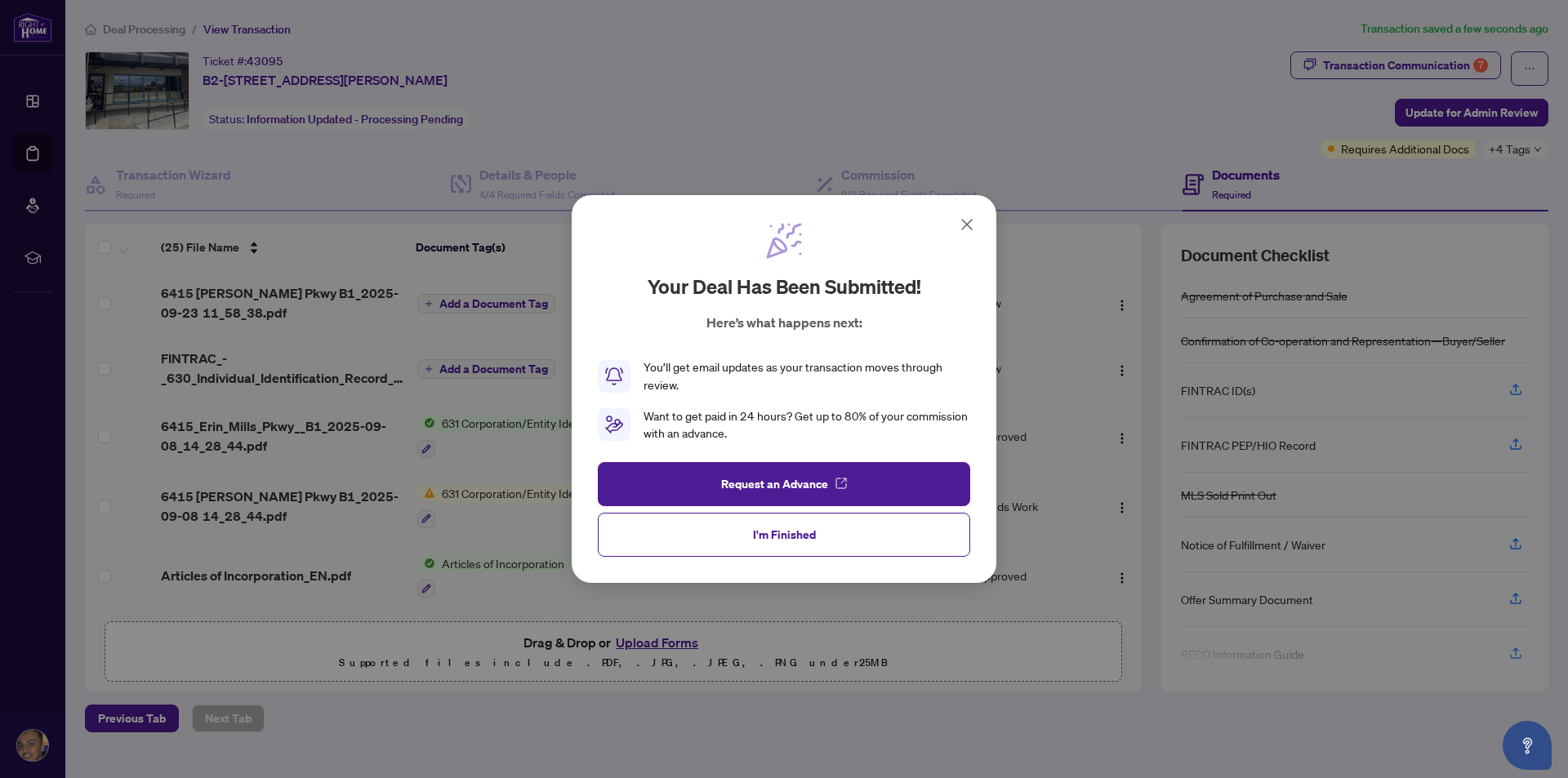
click at [970, 217] on icon at bounding box center [967, 224] width 20 height 20
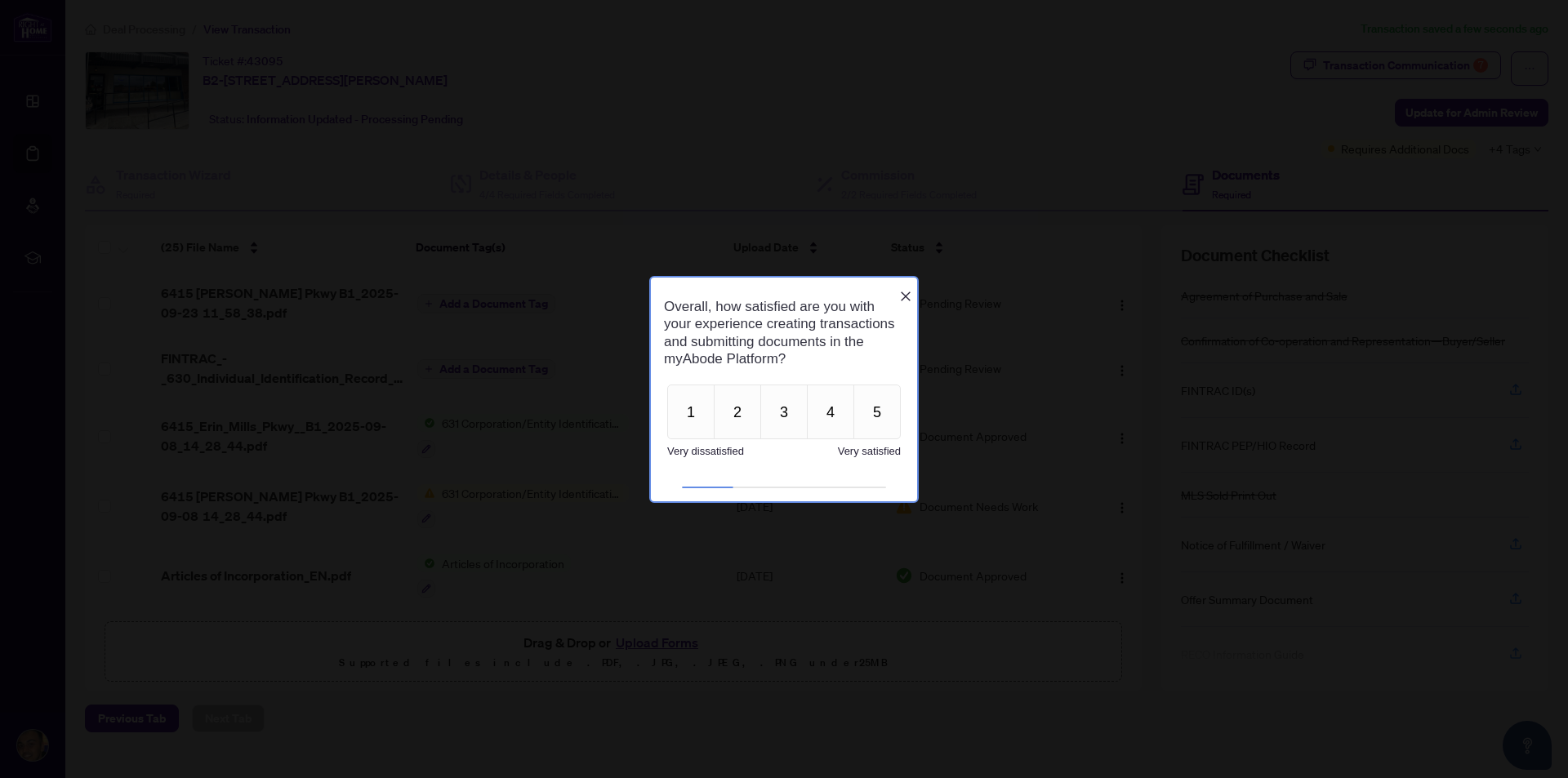
click at [906, 290] on icon "Close button" at bounding box center [906, 296] width 13 height 13
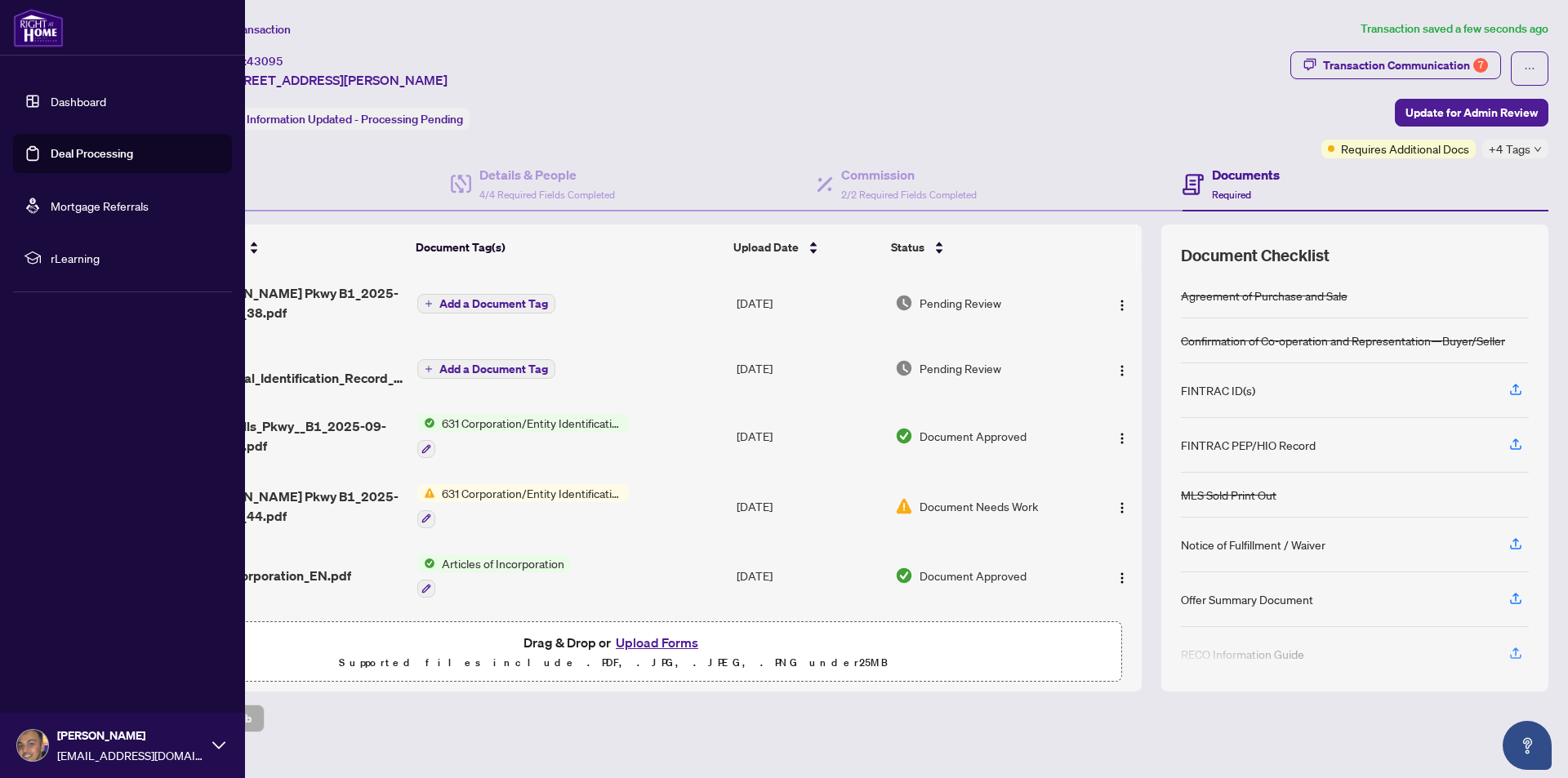
click at [50, 96] on link "Dashboard" at bounding box center [78, 102] width 55 height 15
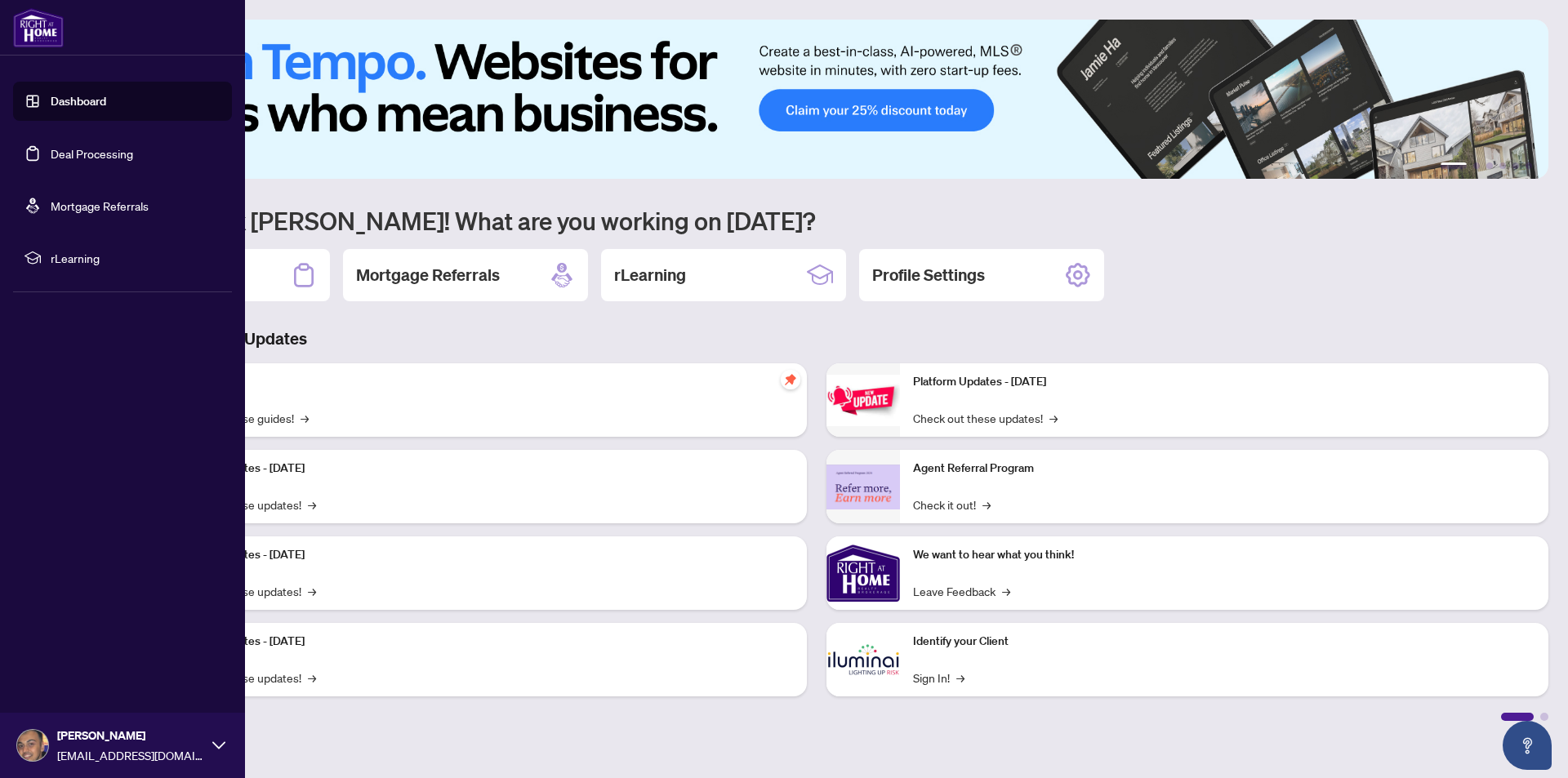
click at [62, 147] on link "Deal Processing" at bounding box center [92, 154] width 82 height 15
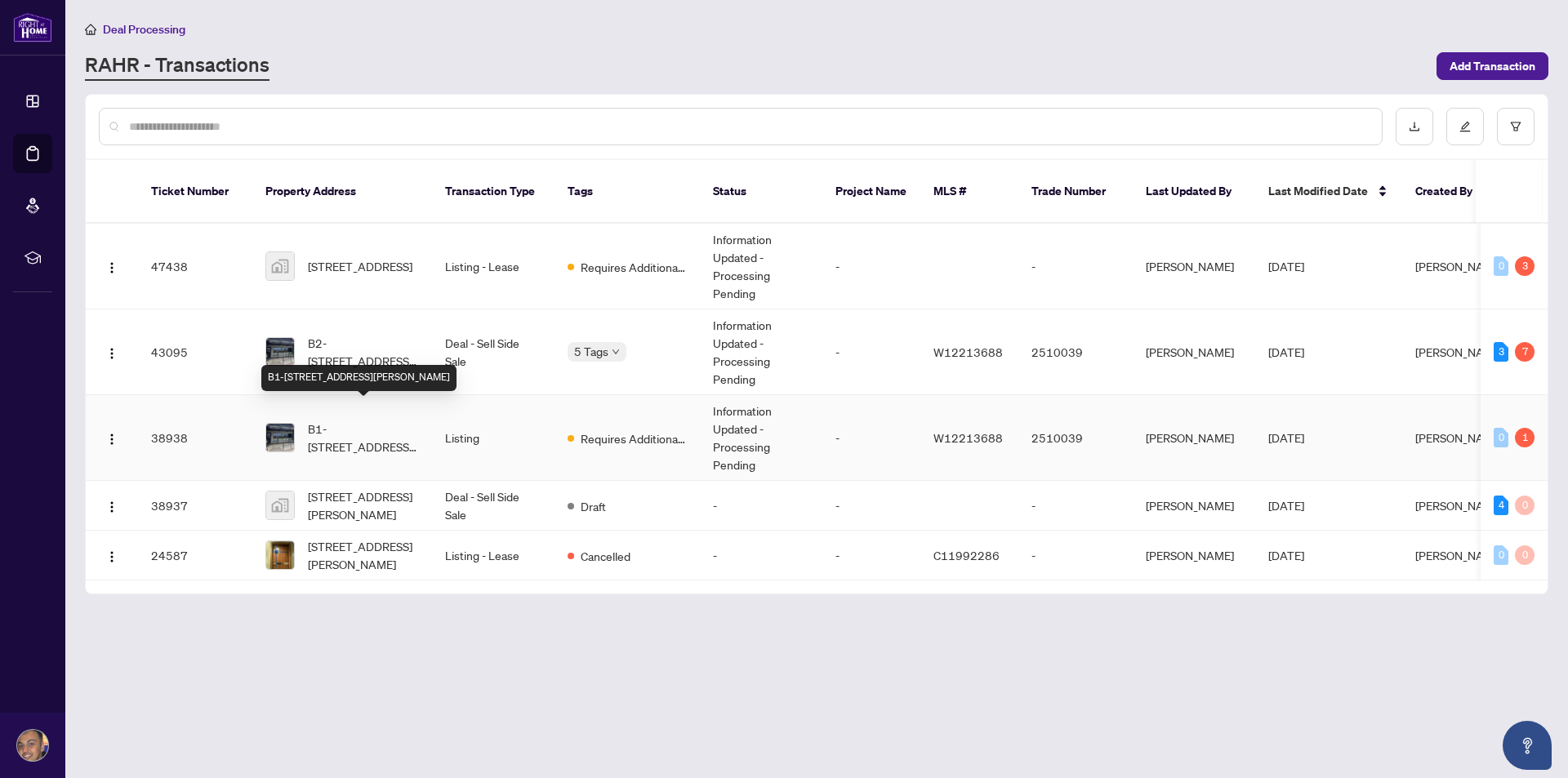
click at [344, 419] on span "B1-[STREET_ADDRESS][PERSON_NAME]" at bounding box center [363, 437] width 111 height 35
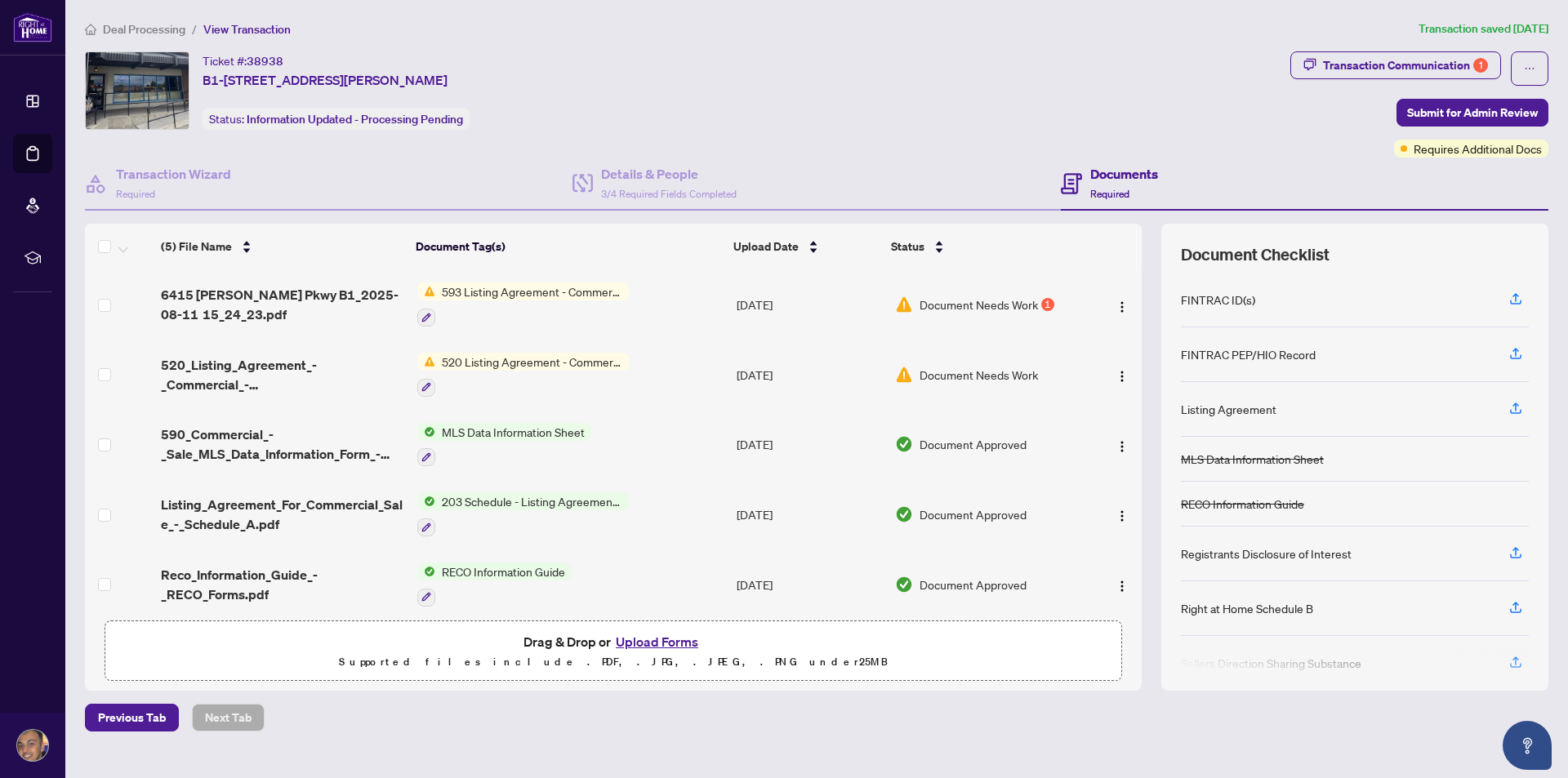
click at [457, 293] on span "593 Listing Agreement - Commercial - Seller Designated Representation Agreement…" at bounding box center [531, 291] width 193 height 18
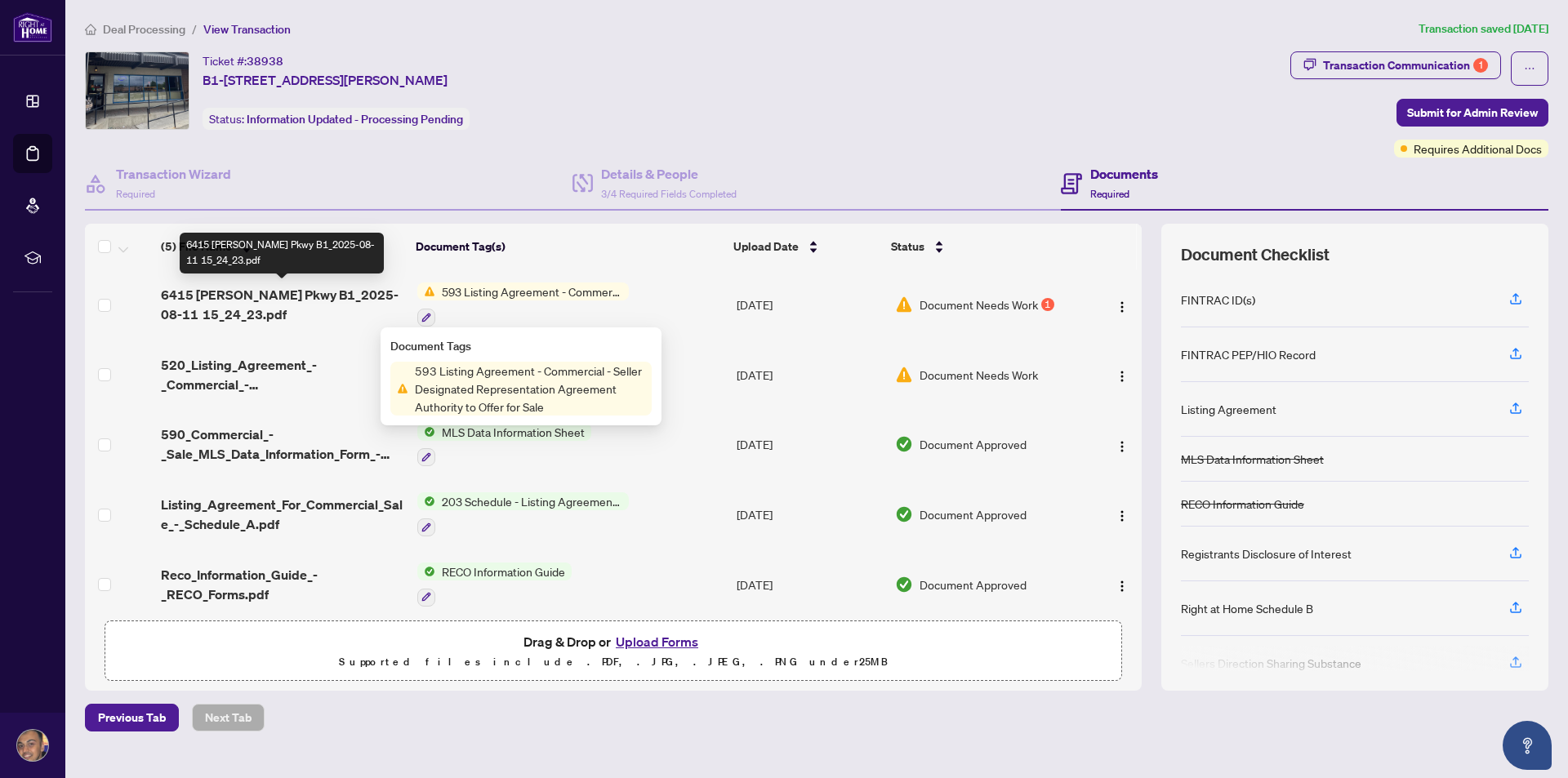
click at [285, 285] on span "6415 [PERSON_NAME] Pkwy B1_2025-08-11 15_24_23.pdf" at bounding box center [282, 304] width 243 height 39
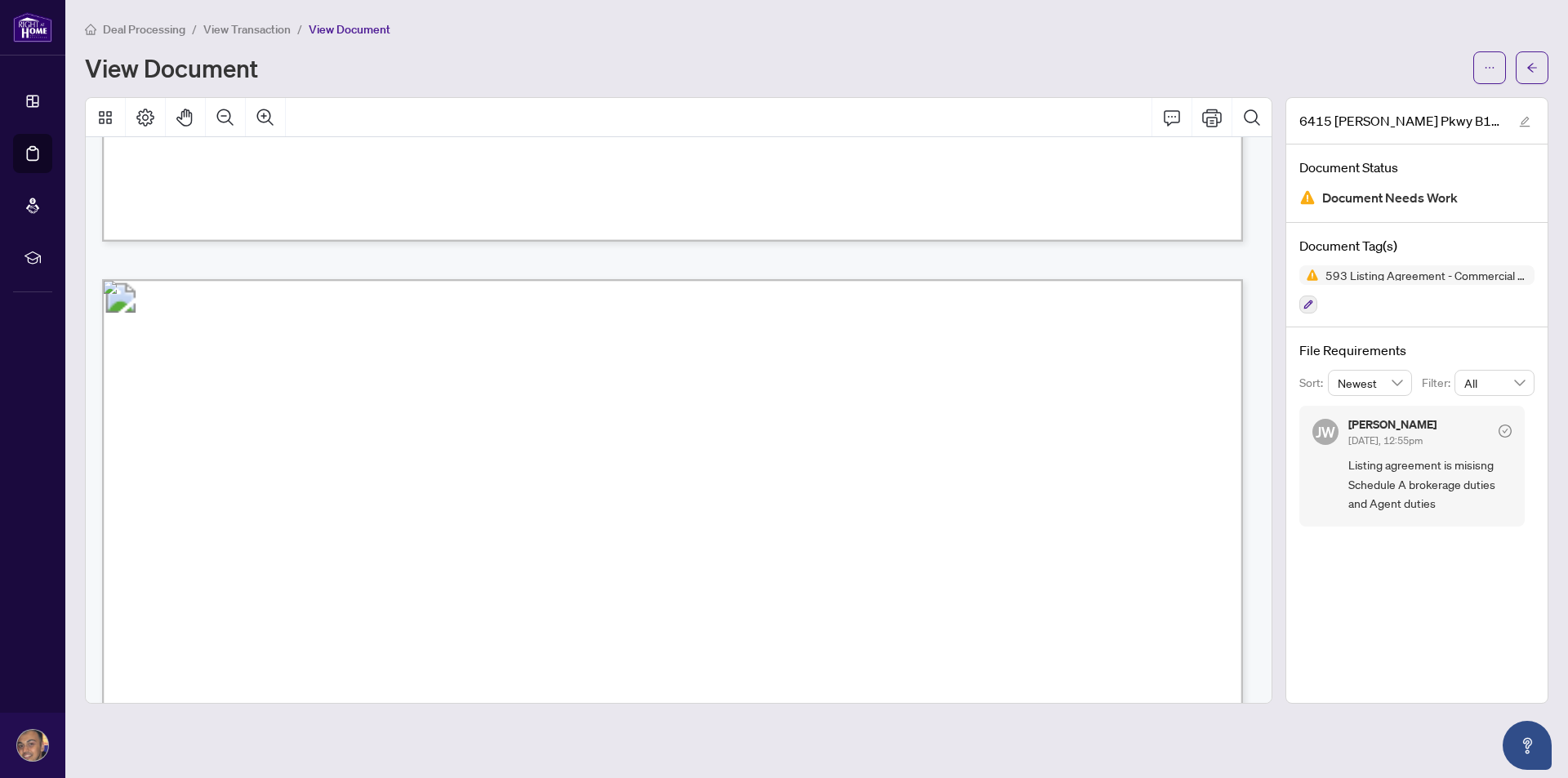
scroll to position [980, 0]
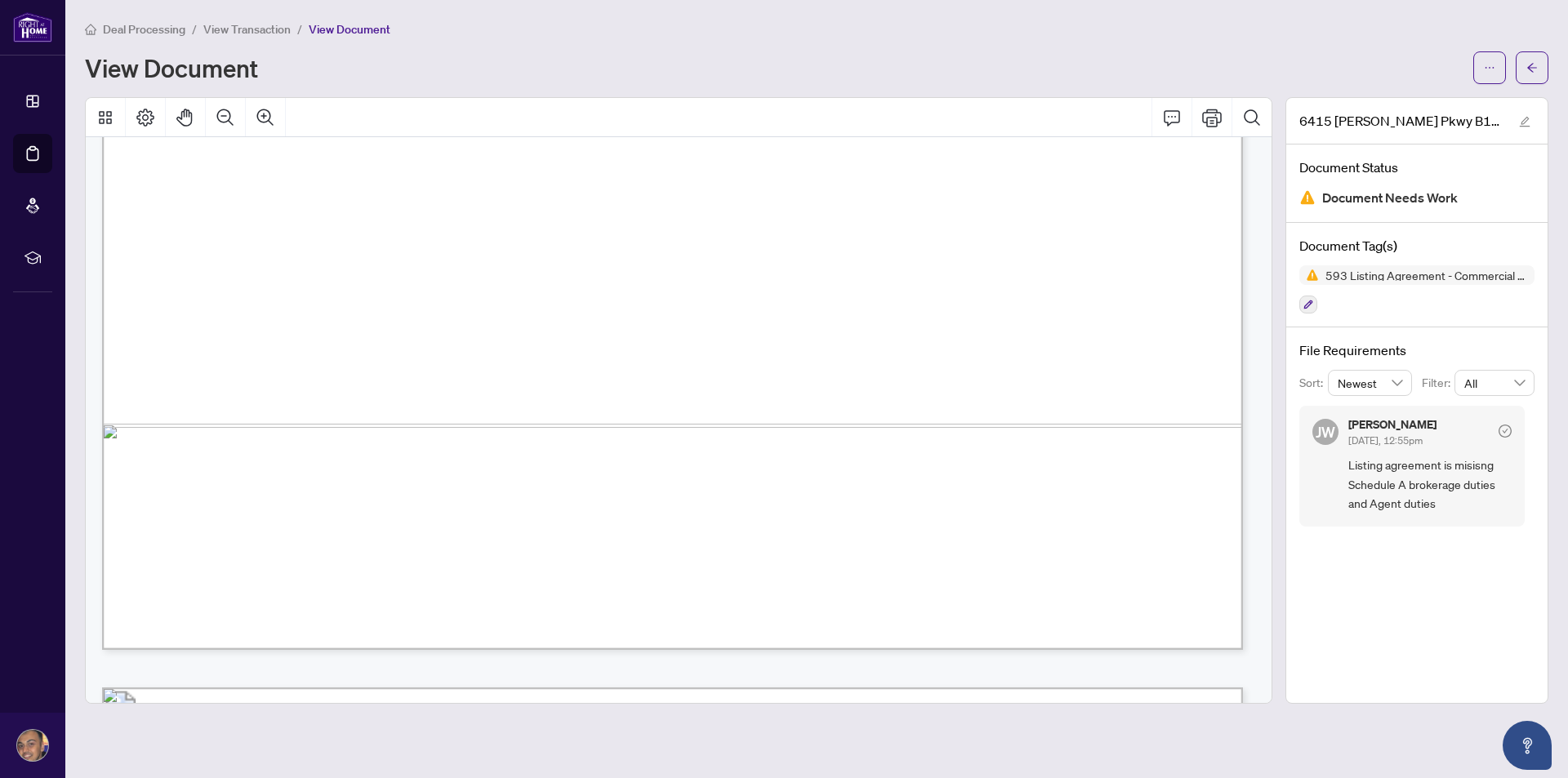
drag, startPoint x: 490, startPoint y: 323, endPoint x: 518, endPoint y: 316, distance: 28.9
drag, startPoint x: 640, startPoint y: 201, endPoint x: 648, endPoint y: 202, distance: 8.1
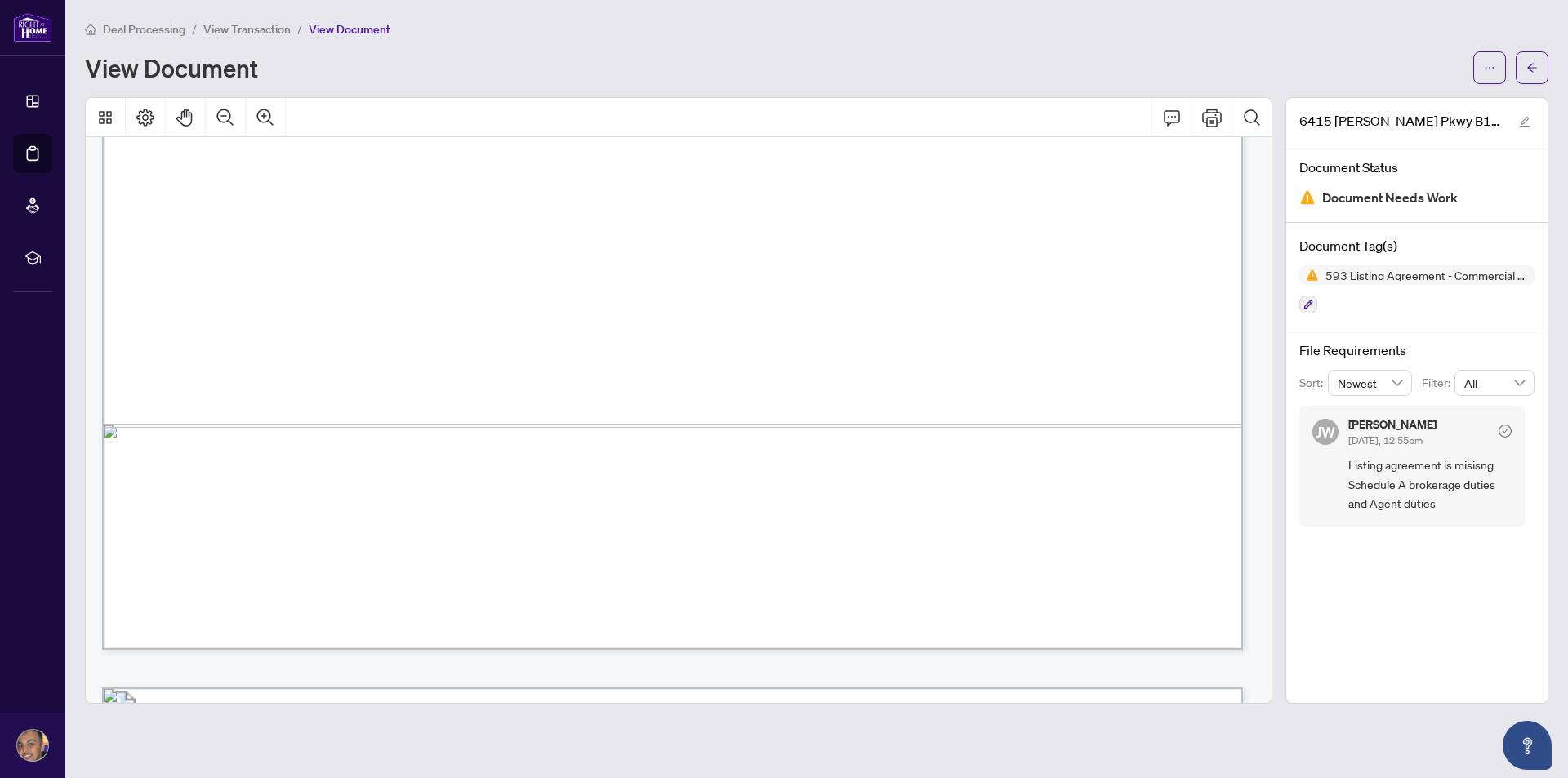
click at [648, 201] on span "6" at bounding box center [644, 204] width 7 height 18
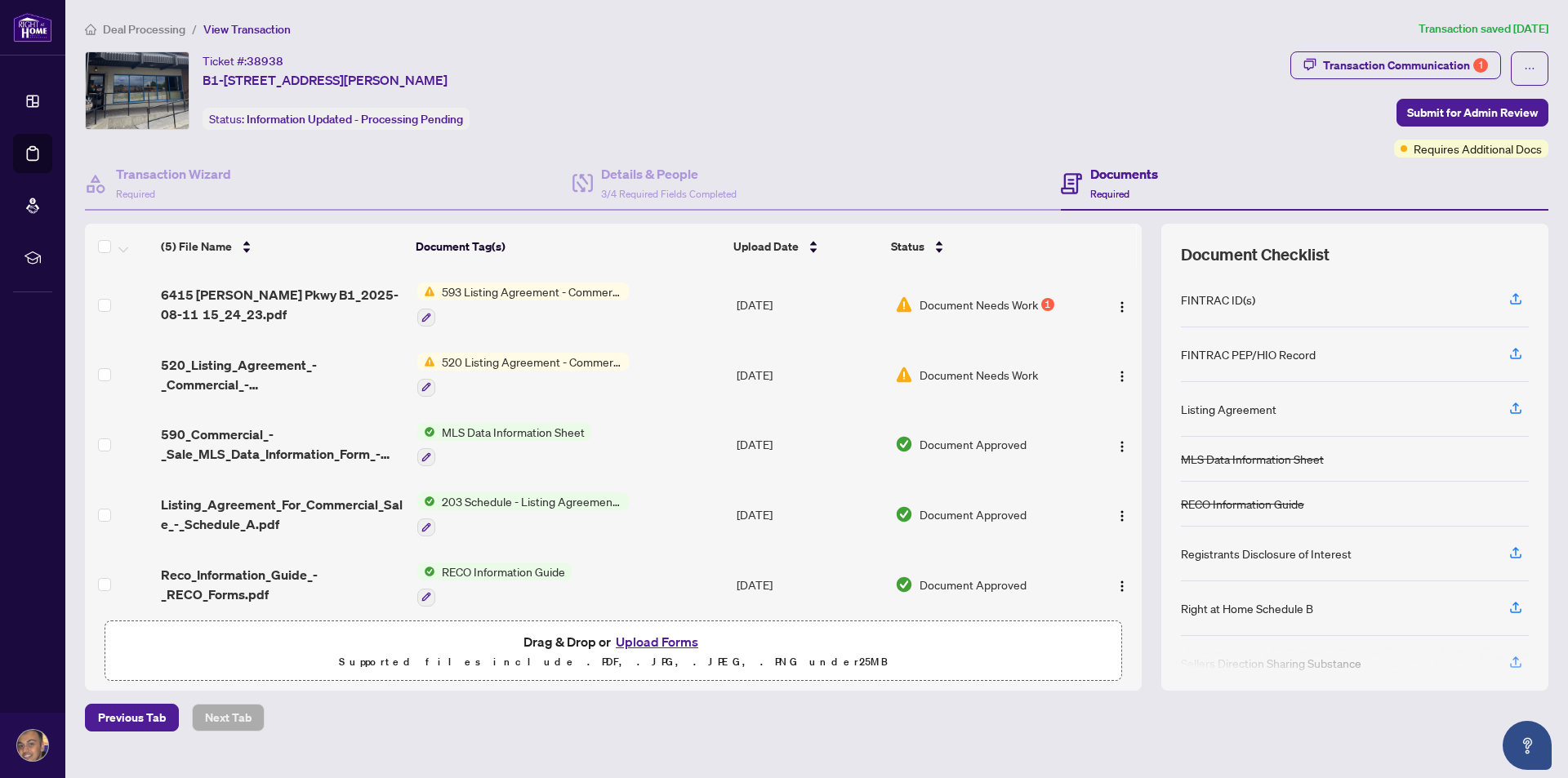
click at [466, 358] on span "520 Listing Agreement - Commercial - Seller Representation Agreement Authority …" at bounding box center [531, 361] width 193 height 18
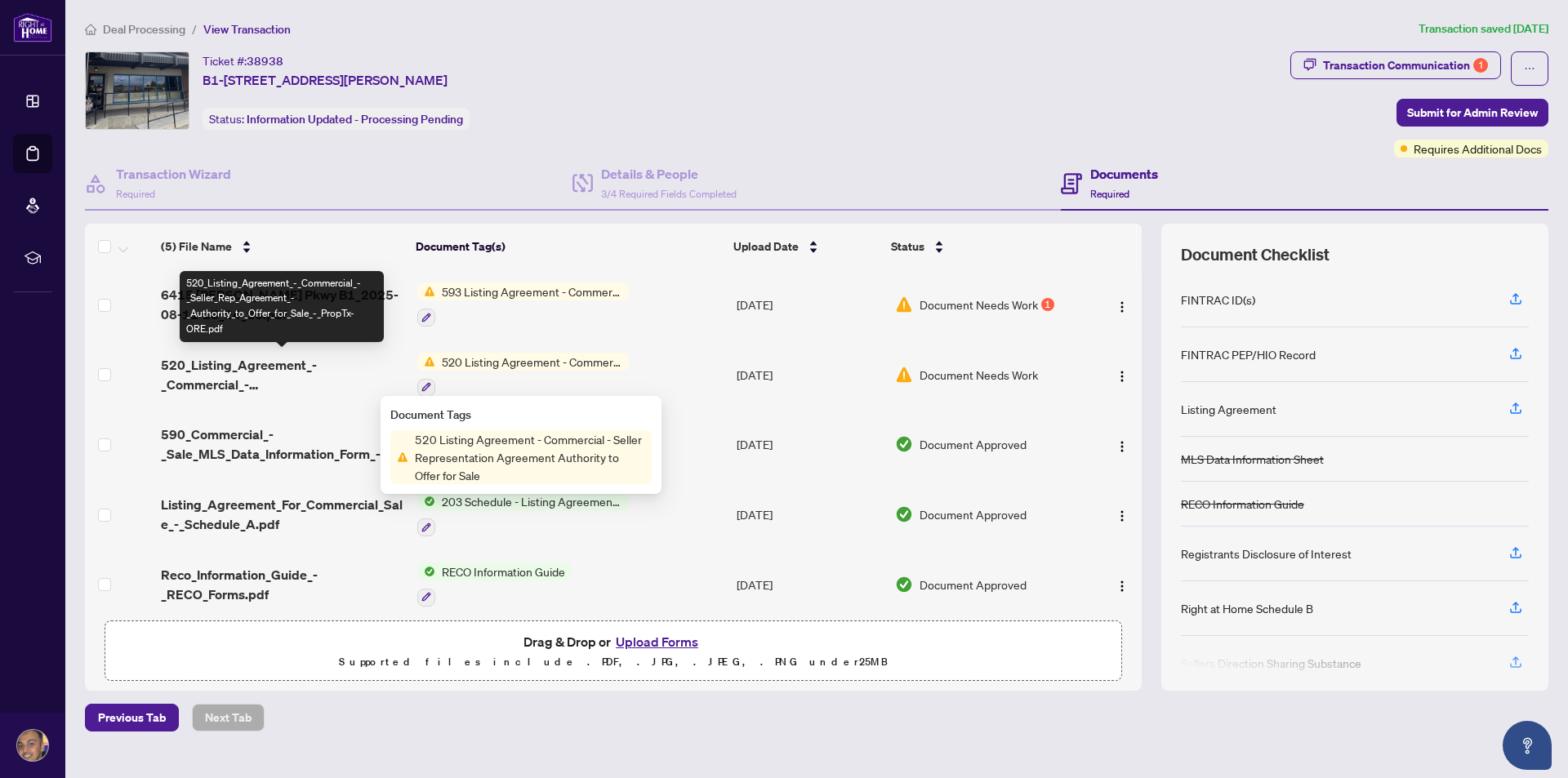
click at [299, 361] on span "520_Listing_Agreement_-_Commercial_-_Seller_Rep_Agreement_-_Authority_to_Offer_…" at bounding box center [282, 375] width 243 height 39
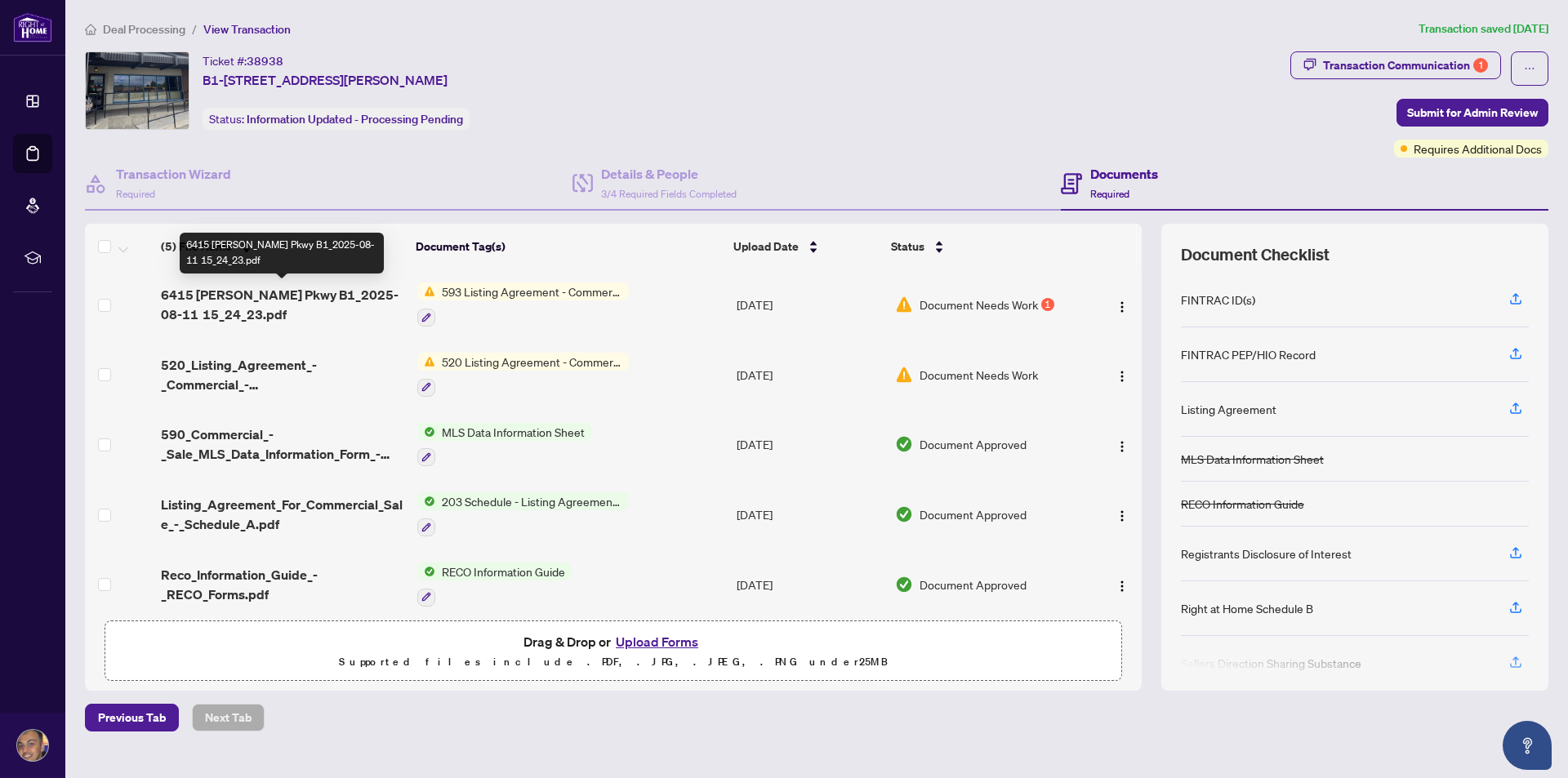
click at [233, 300] on span "6415 [PERSON_NAME] Pkwy B1_2025-08-11 15_24_23.pdf" at bounding box center [282, 304] width 243 height 39
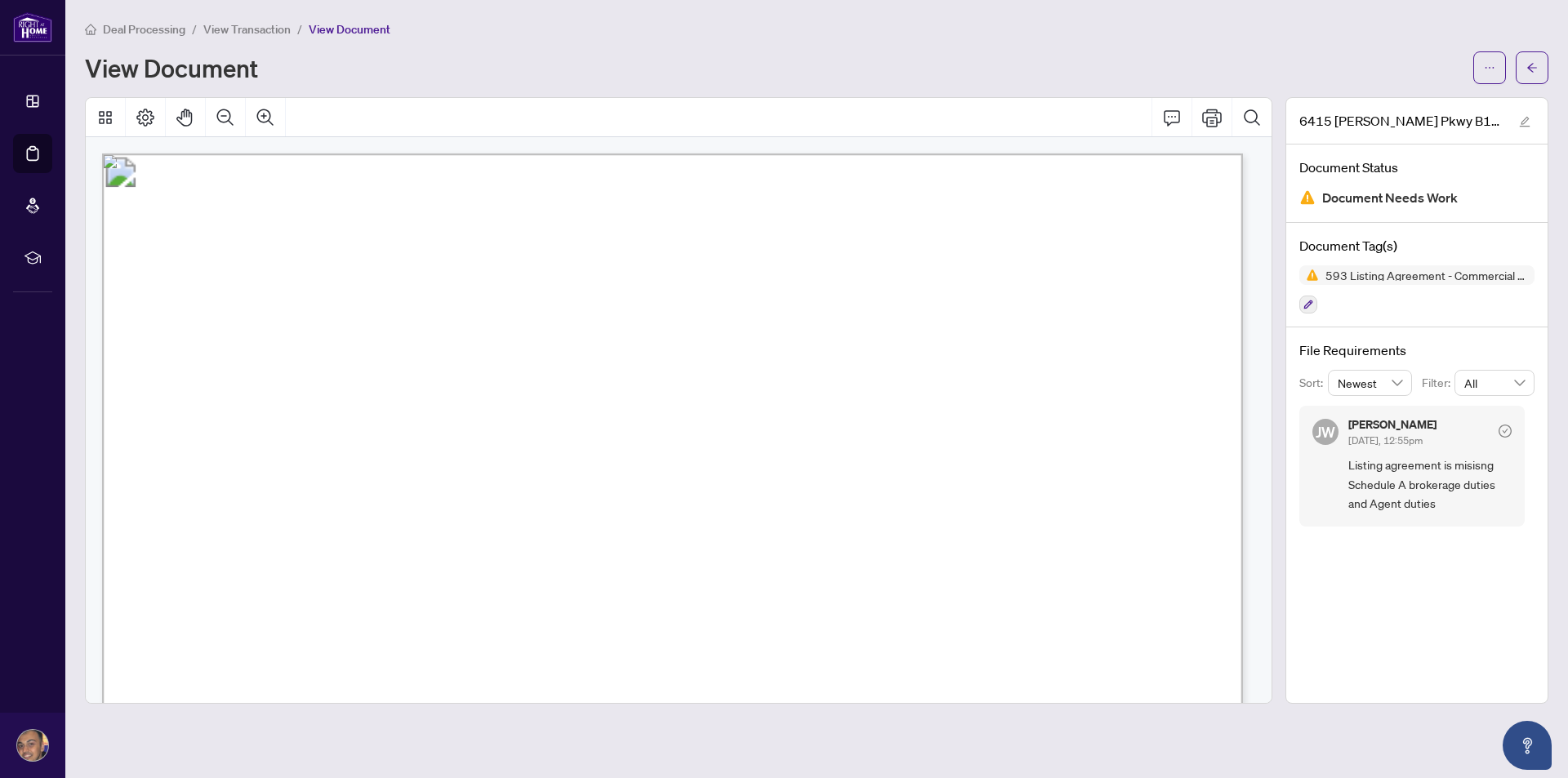
drag, startPoint x: 465, startPoint y: 262, endPoint x: 742, endPoint y: 254, distance: 277.1
click at [742, 254] on span "Seller Designated Representation Agreement" at bounding box center [676, 264] width 474 height 29
click at [269, 268] on span "Form 593" at bounding box center [223, 282] width 90 height 29
drag, startPoint x: 459, startPoint y: 272, endPoint x: 632, endPoint y: 262, distance: 173.3
click at [632, 153] on p "Form 593 Revised 2025 Page 1 of 4 The trademarks REALTOR®, REALTORS®, MLS®, Mul…" at bounding box center [1404, 153] width 2604 height 0
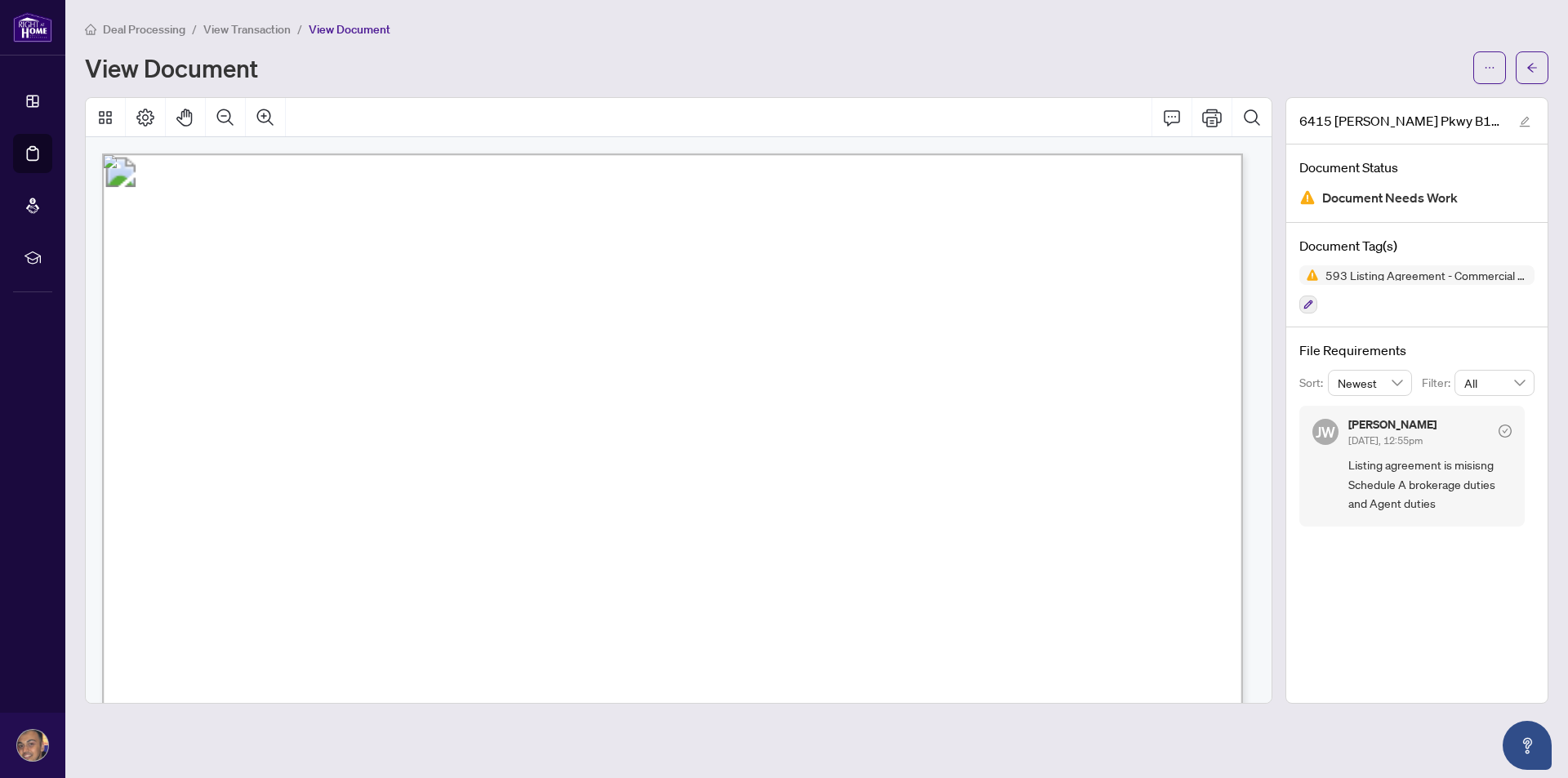
click at [269, 284] on span "Form 593" at bounding box center [223, 282] width 90 height 29
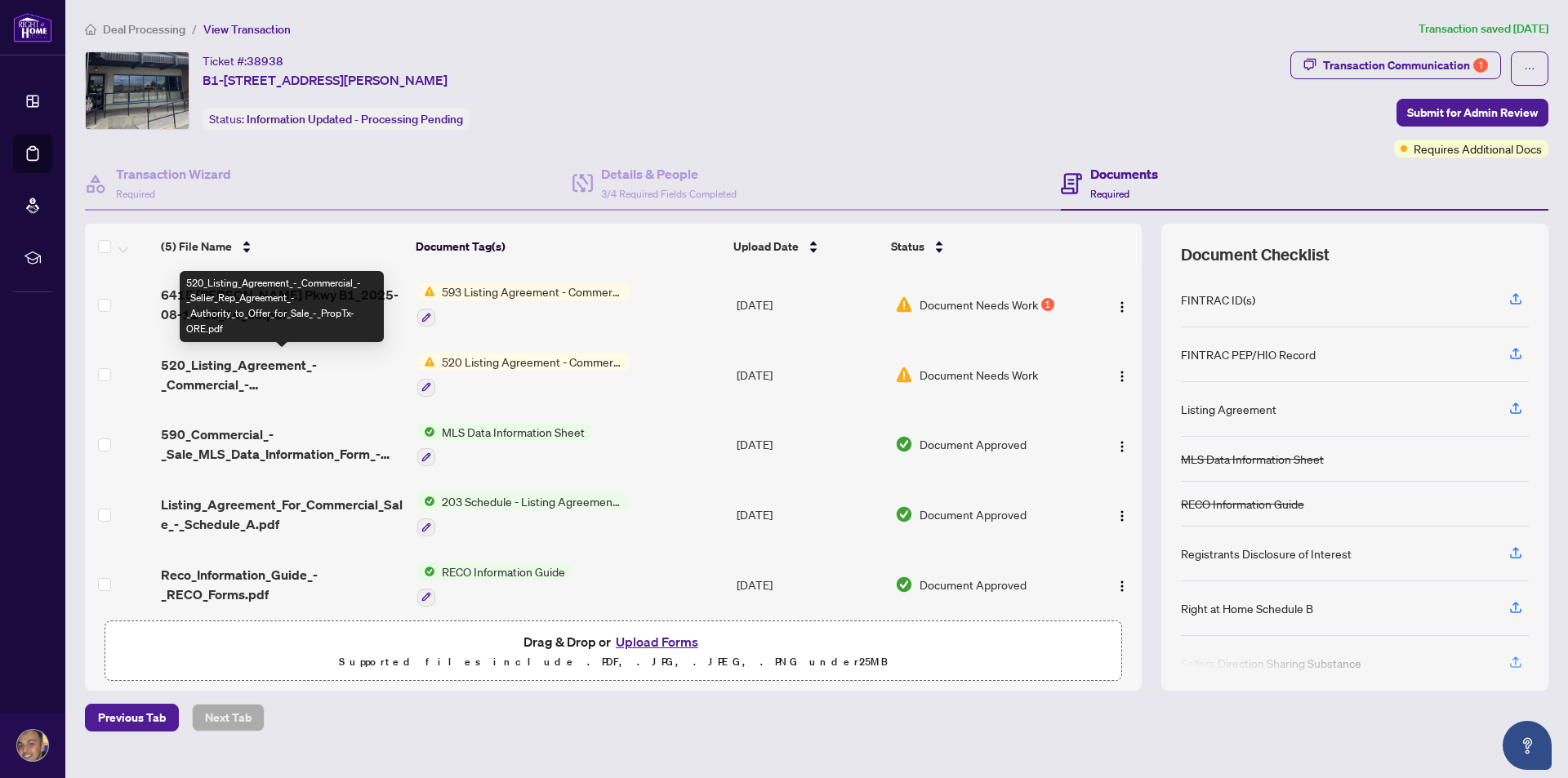
click at [244, 361] on span "520_Listing_Agreement_-_Commercial_-_Seller_Rep_Agreement_-_Authority_to_Offer_…" at bounding box center [282, 375] width 243 height 39
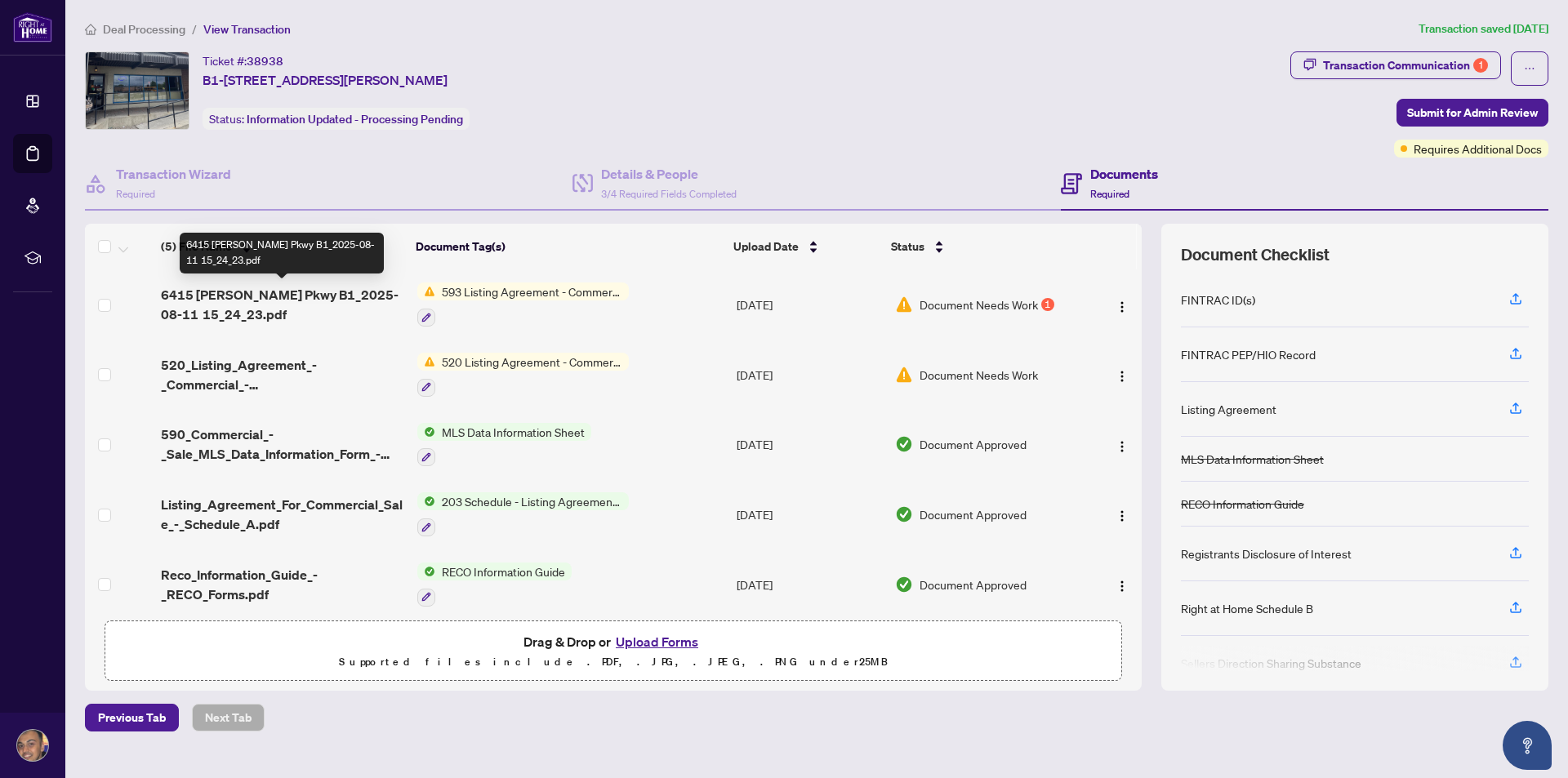
click at [261, 295] on span "6415 [PERSON_NAME] Pkwy B1_2025-08-11 15_24_23.pdf" at bounding box center [282, 304] width 243 height 39
click at [478, 363] on span "520 Listing Agreement - Commercial - Seller Representation Agreement Authority …" at bounding box center [531, 361] width 193 height 18
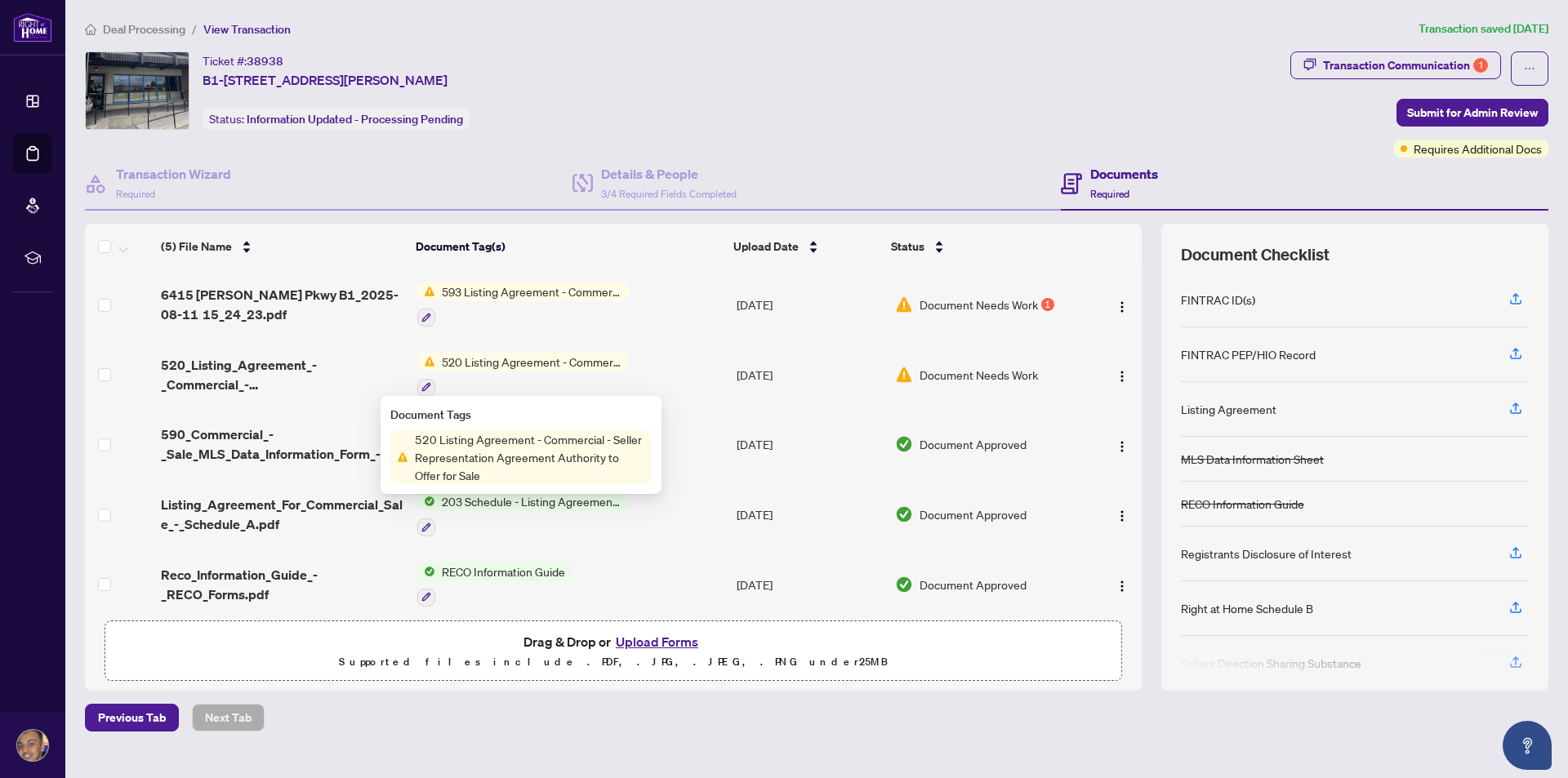
click at [455, 354] on span "520 Listing Agreement - Commercial - Seller Representation Agreement Authority …" at bounding box center [531, 361] width 193 height 18
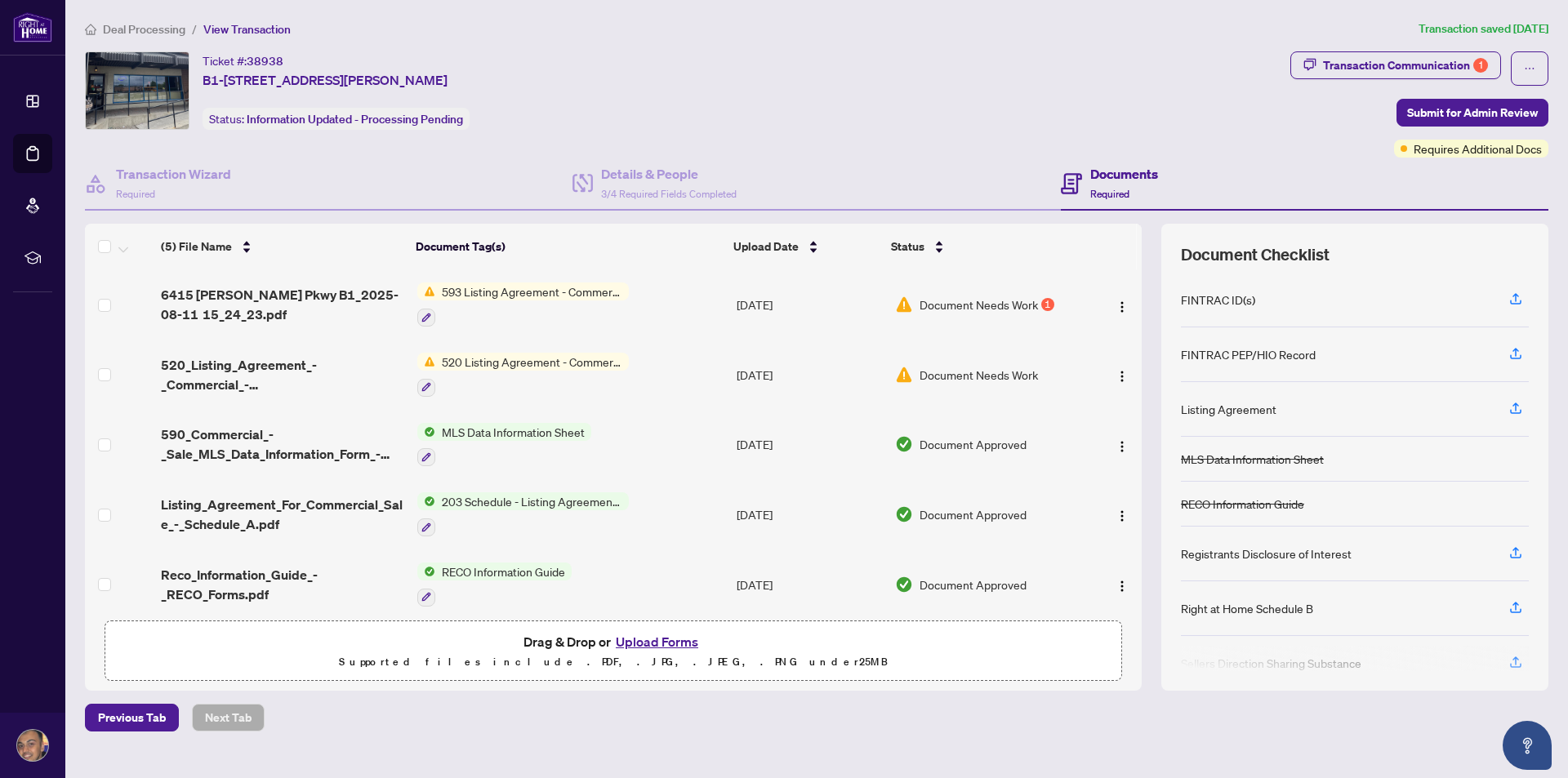
click at [497, 359] on span "520 Listing Agreement - Commercial - Seller Representation Agreement Authority …" at bounding box center [531, 361] width 193 height 18
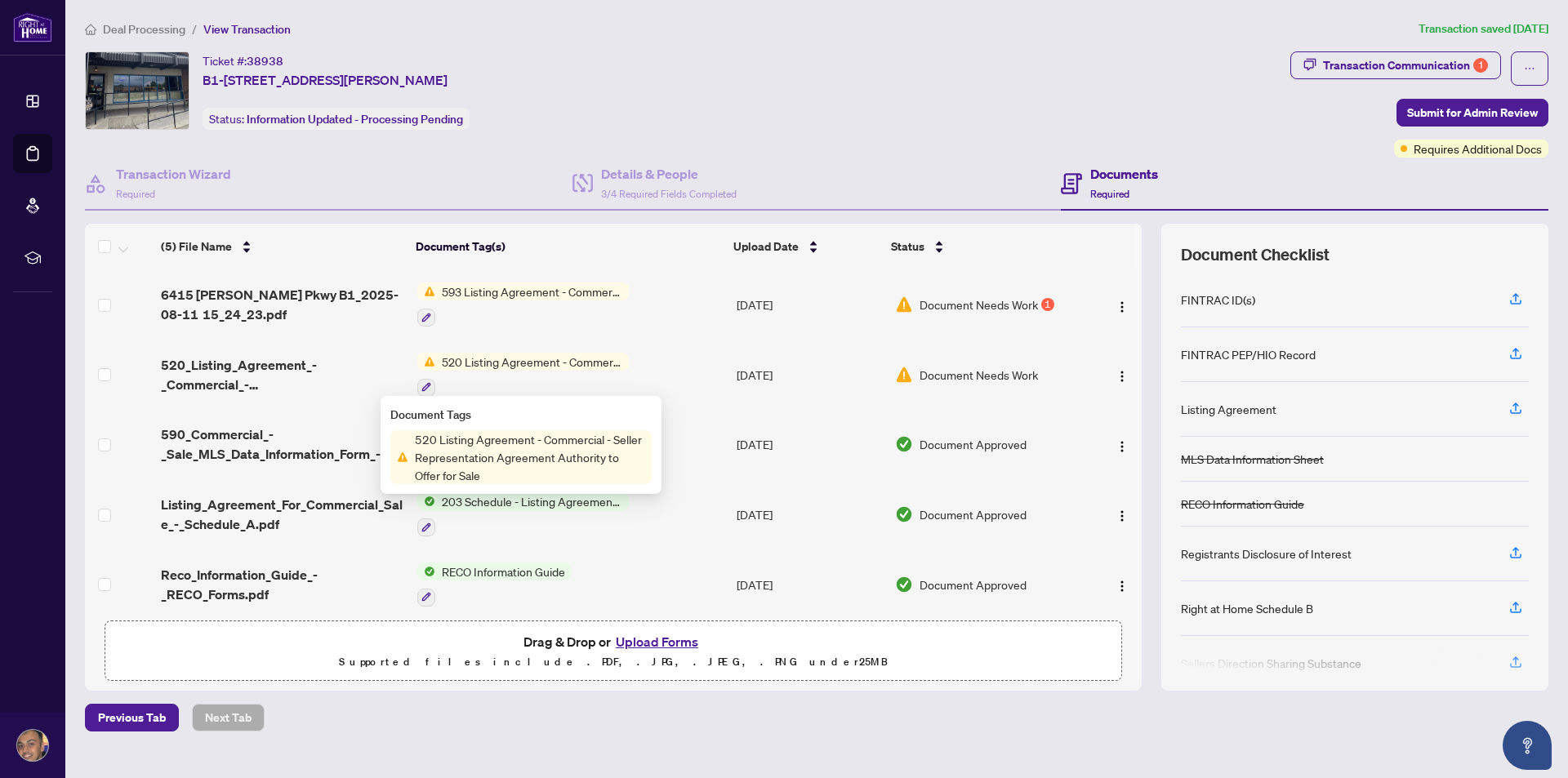
click at [282, 362] on span "520_Listing_Agreement_-_Commercial_-_Seller_Rep_Agreement_-_Authority_to_Offer_…" at bounding box center [282, 375] width 243 height 39
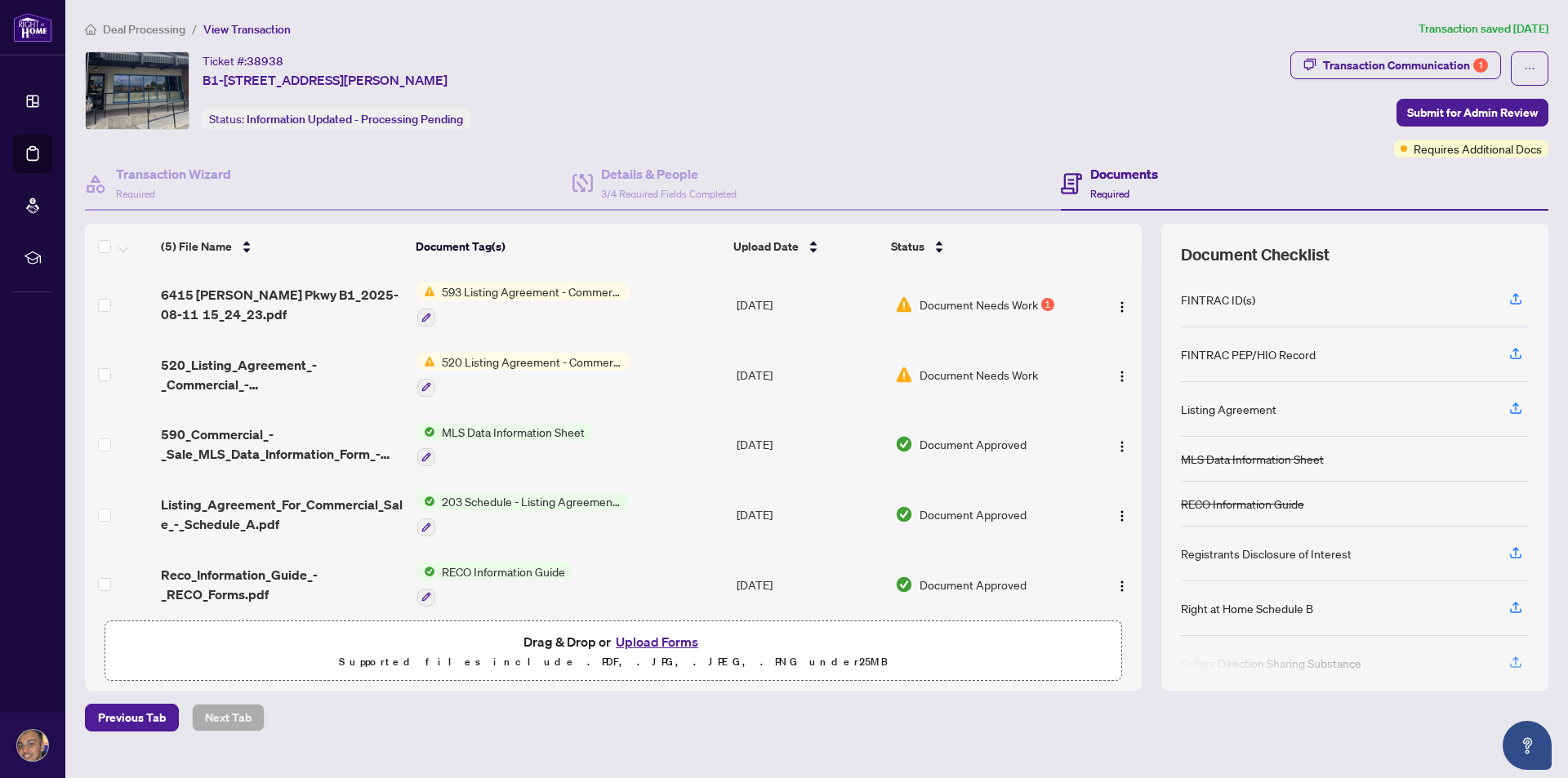
click at [1038, 296] on div "Document Needs Work 1" at bounding box center [987, 304] width 185 height 18
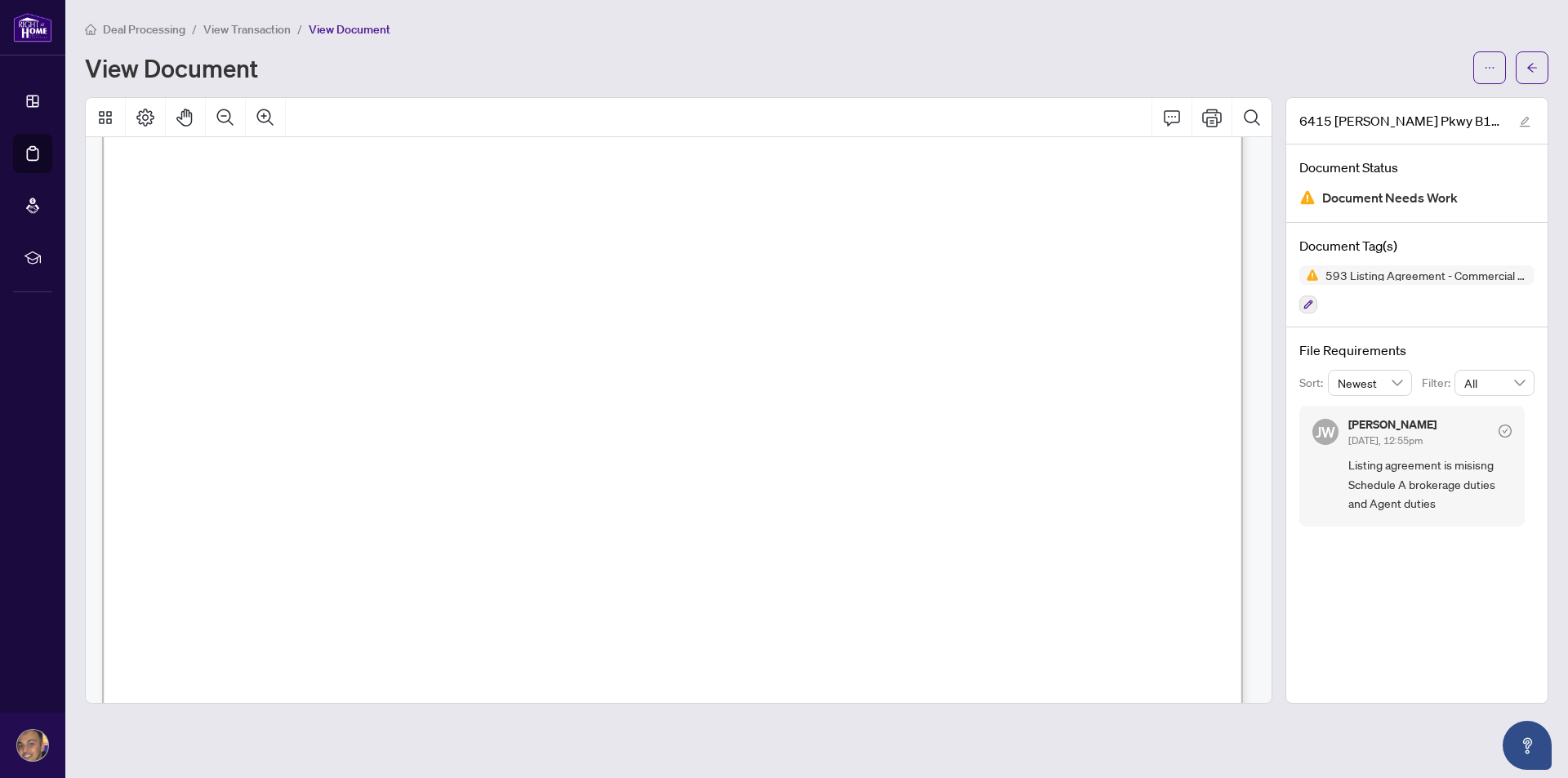
scroll to position [3512, 0]
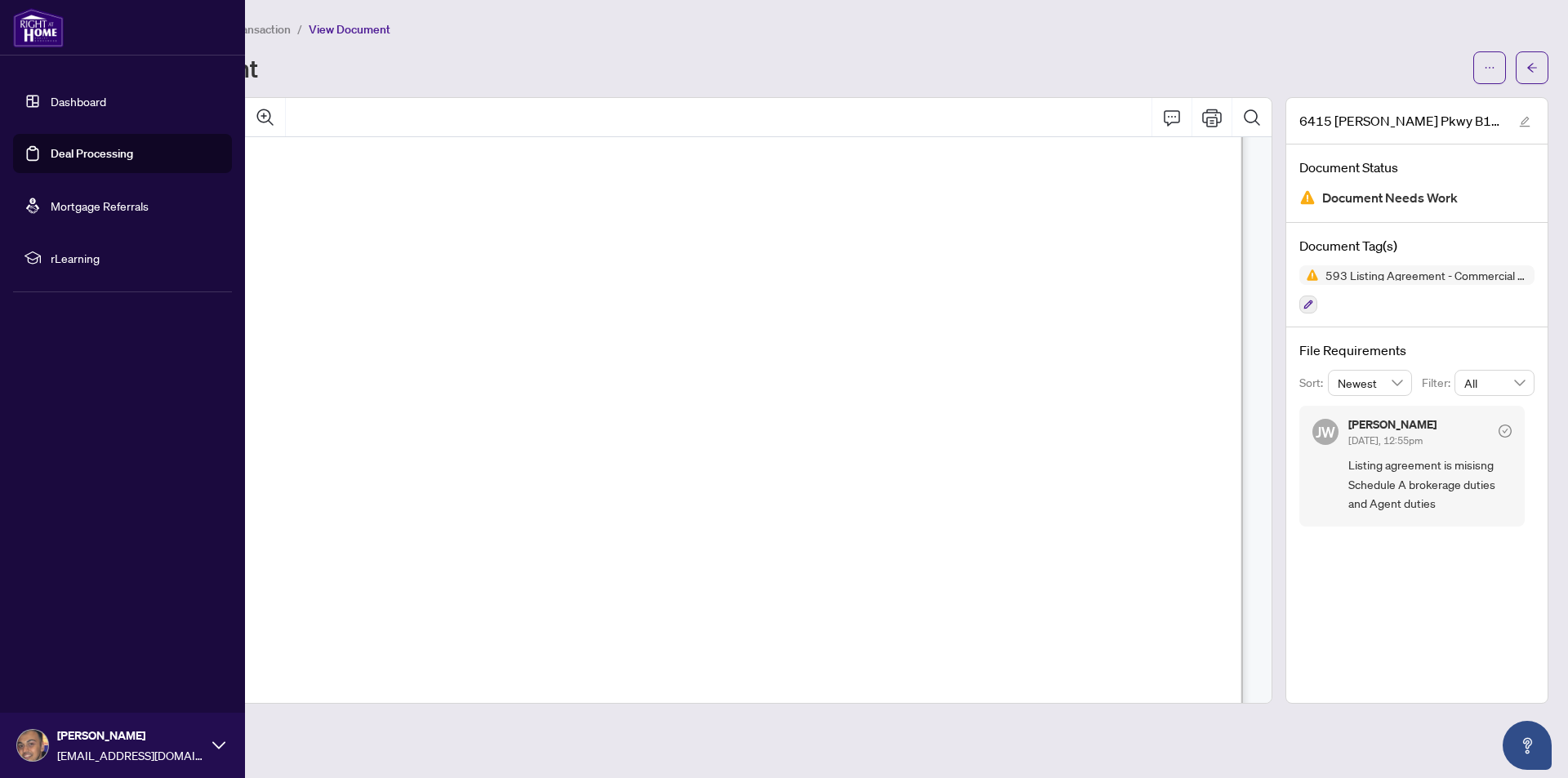
click at [75, 94] on link "Dashboard" at bounding box center [78, 102] width 55 height 15
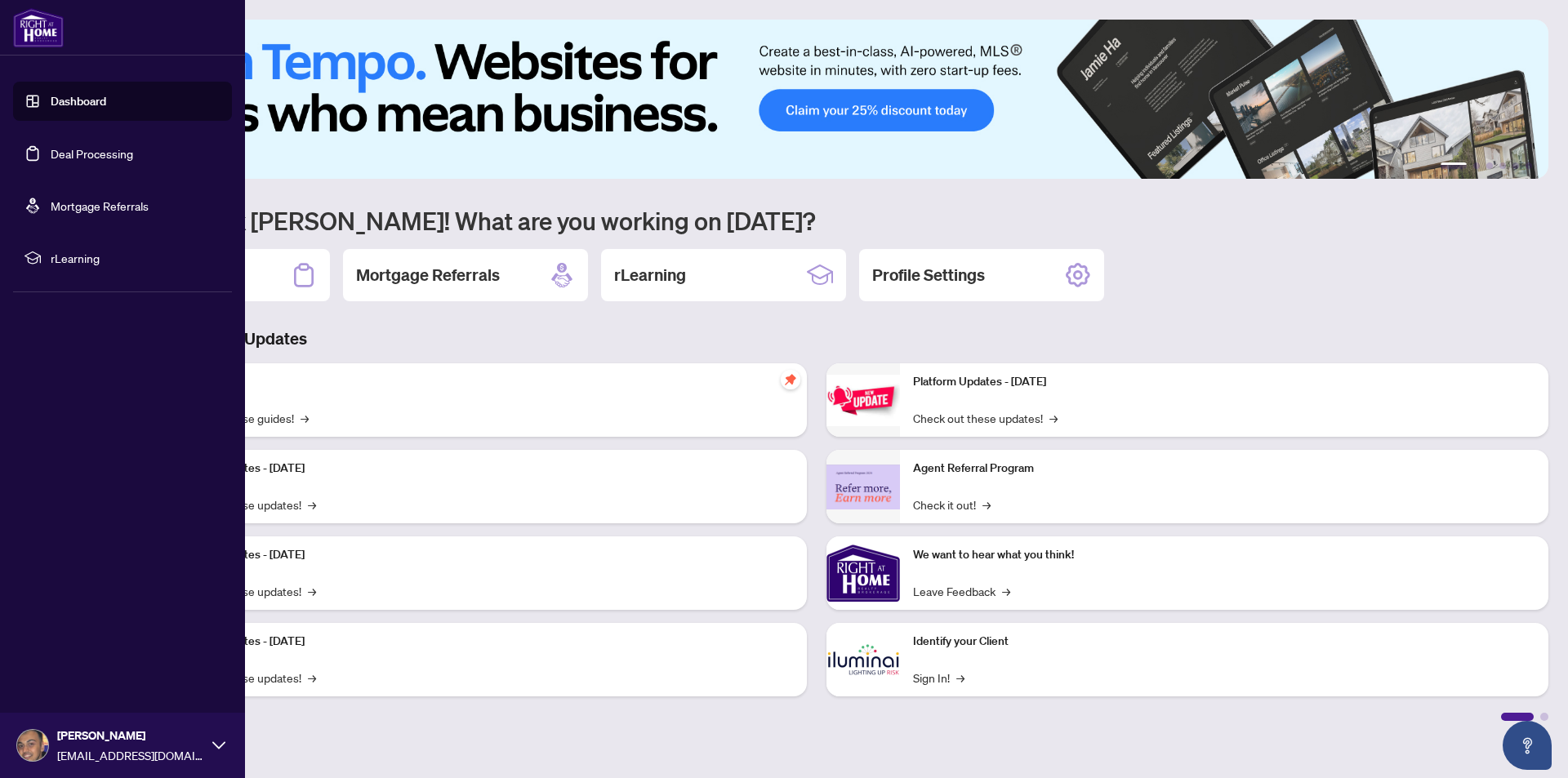
click at [94, 154] on link "Deal Processing" at bounding box center [92, 154] width 82 height 15
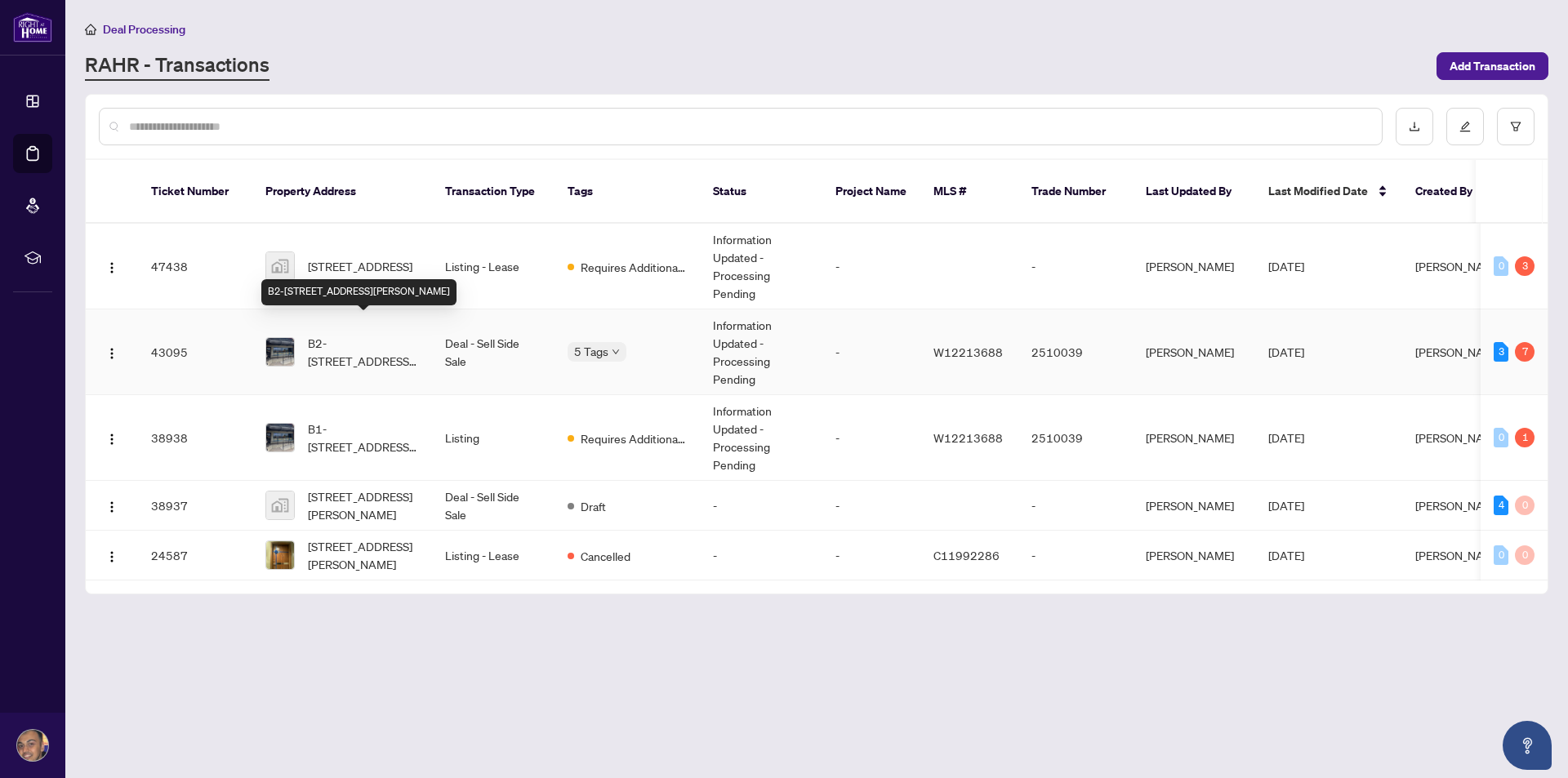
click at [346, 334] on span "B2-[STREET_ADDRESS][PERSON_NAME]" at bounding box center [363, 352] width 111 height 35
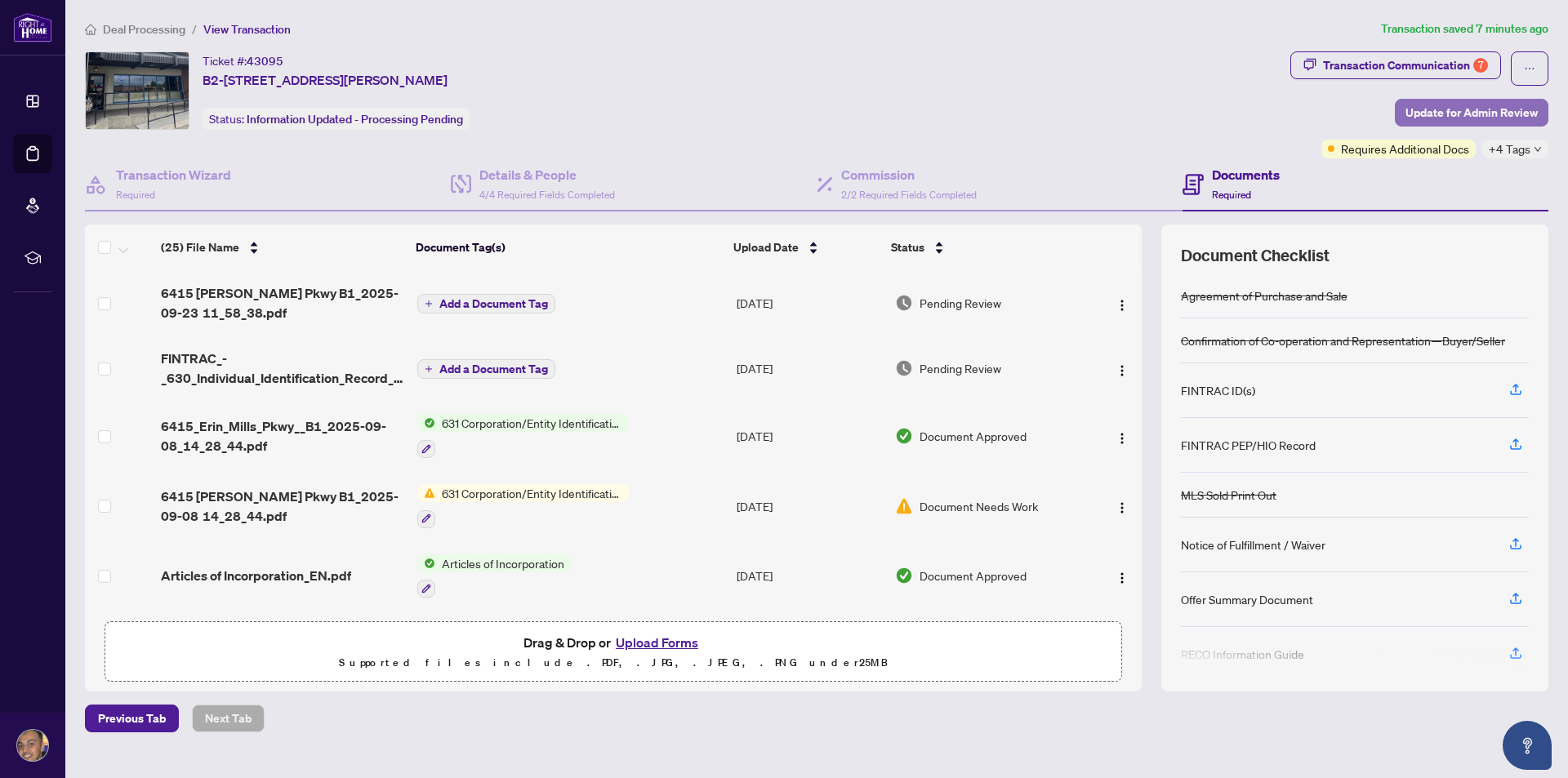
click at [1488, 108] on span "Update for Admin Review" at bounding box center [1472, 113] width 133 height 26
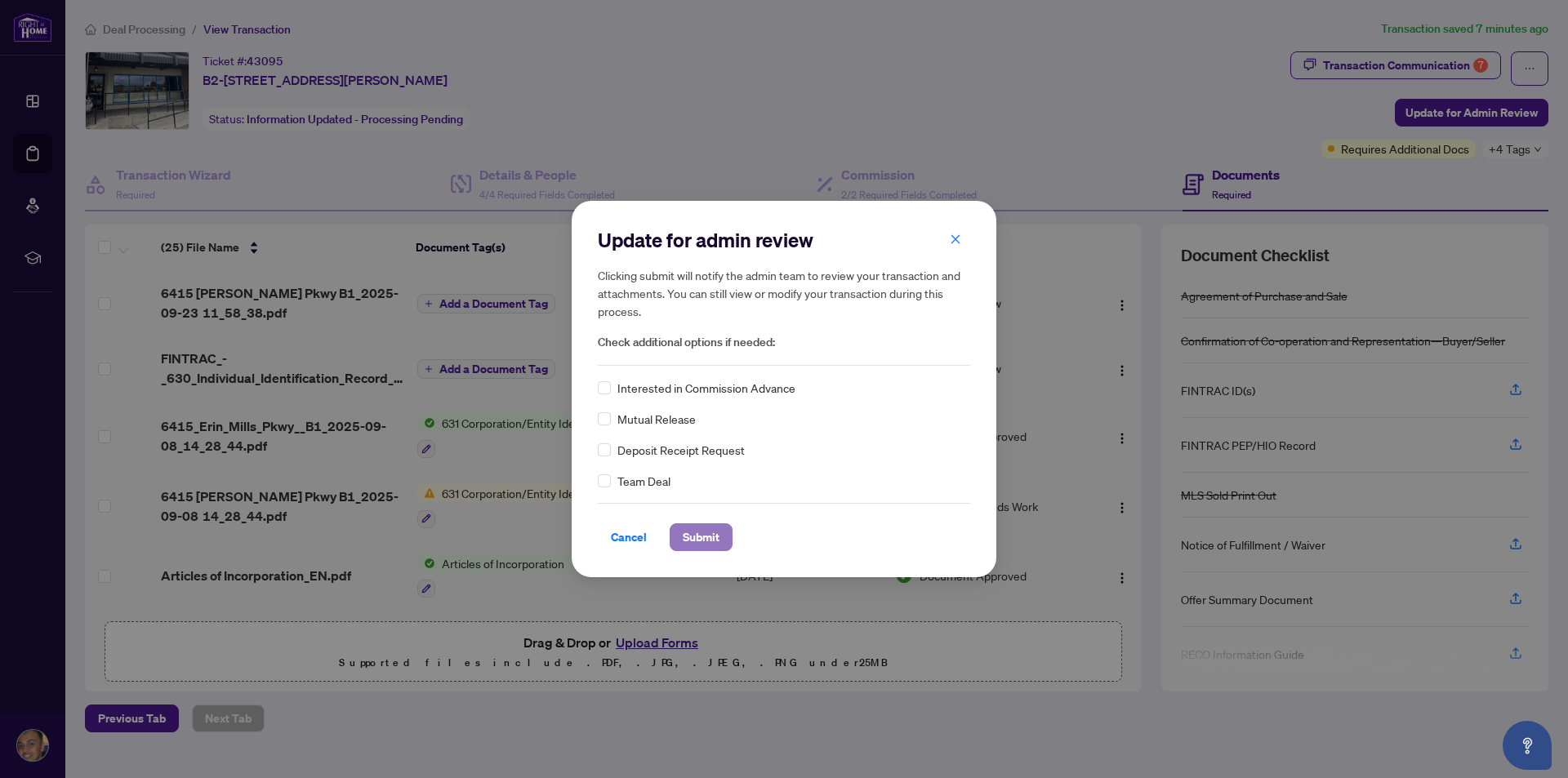
click at [699, 533] on span "Submit" at bounding box center [700, 537] width 36 height 26
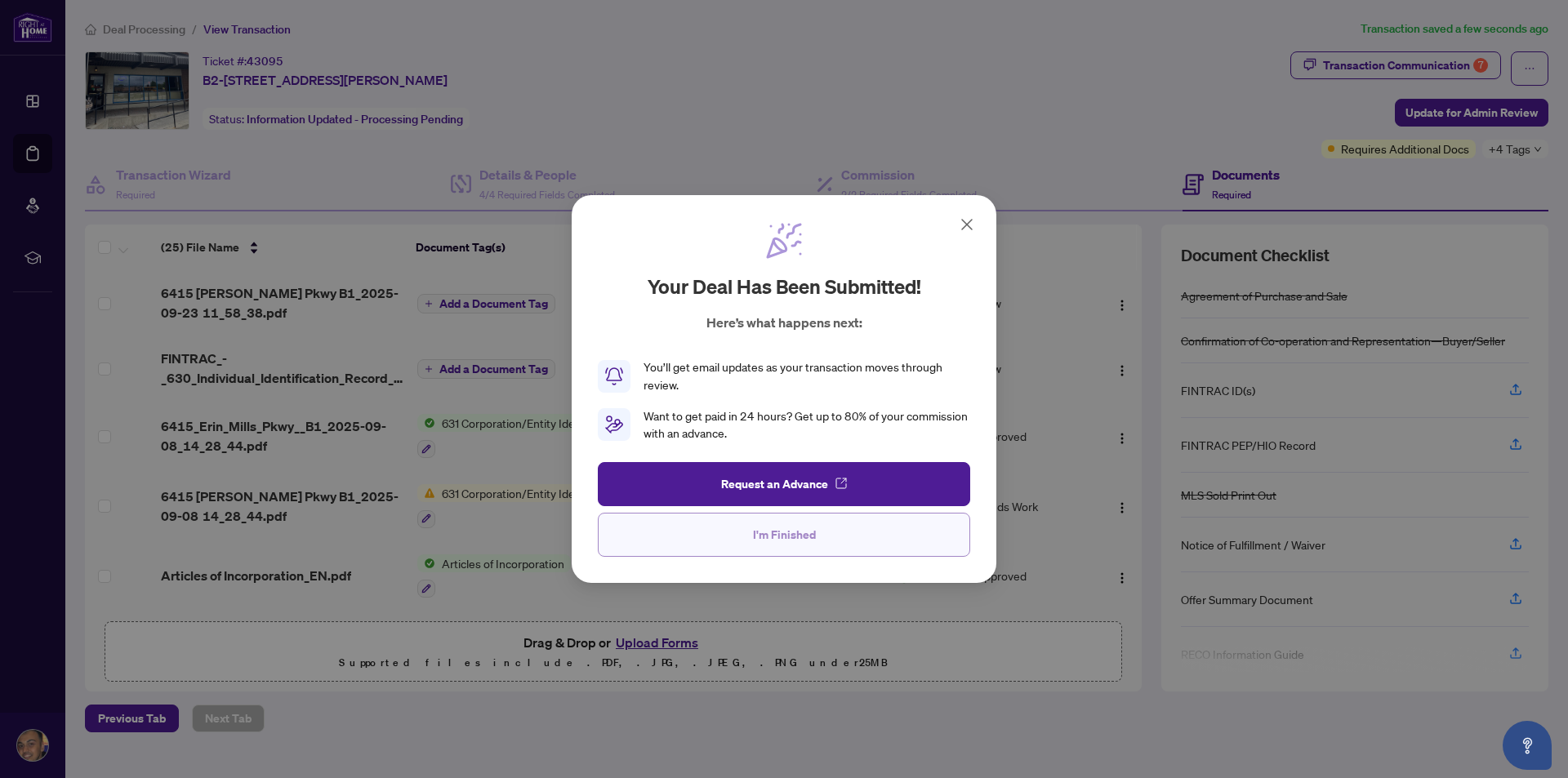
click at [768, 540] on span "I'm Finished" at bounding box center [784, 535] width 63 height 26
